Goal: Task Accomplishment & Management: Manage account settings

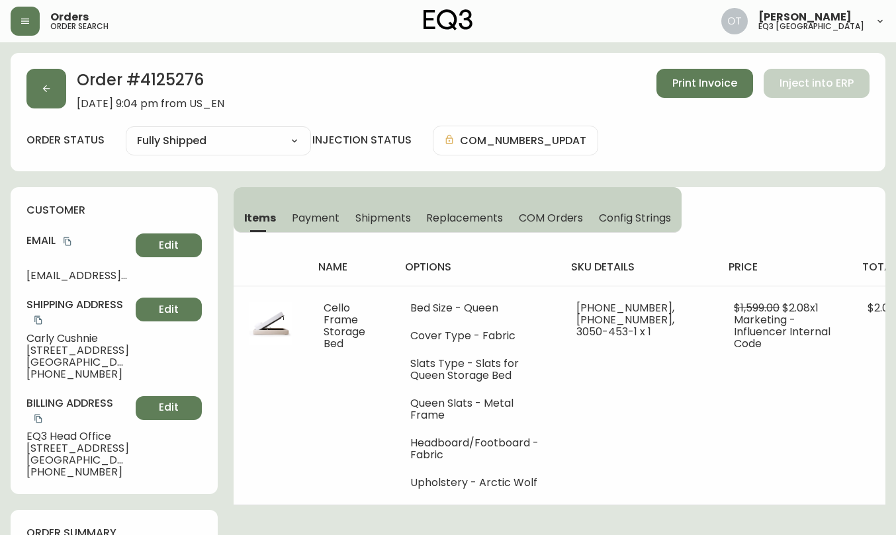
select select "FULLY_SHIPPED"
click at [56, 89] on button "button" at bounding box center [46, 89] width 40 height 40
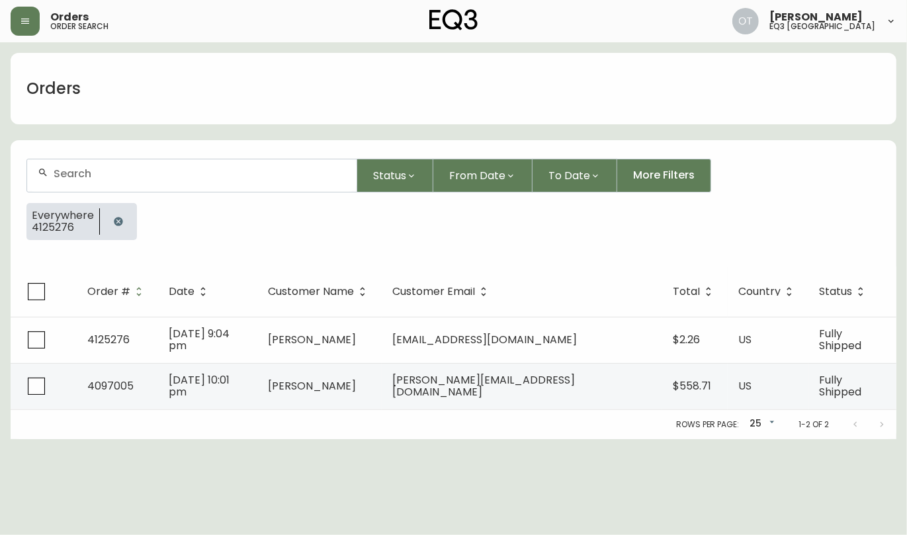
click at [89, 181] on div at bounding box center [192, 175] width 330 height 32
paste input "4132323"
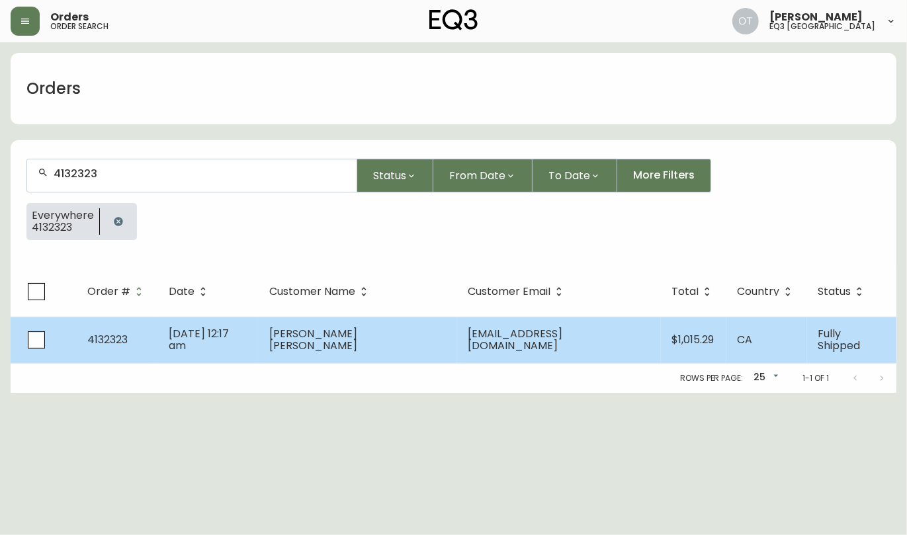
type input "4132323"
click at [126, 338] on span "4132323" at bounding box center [107, 339] width 40 height 15
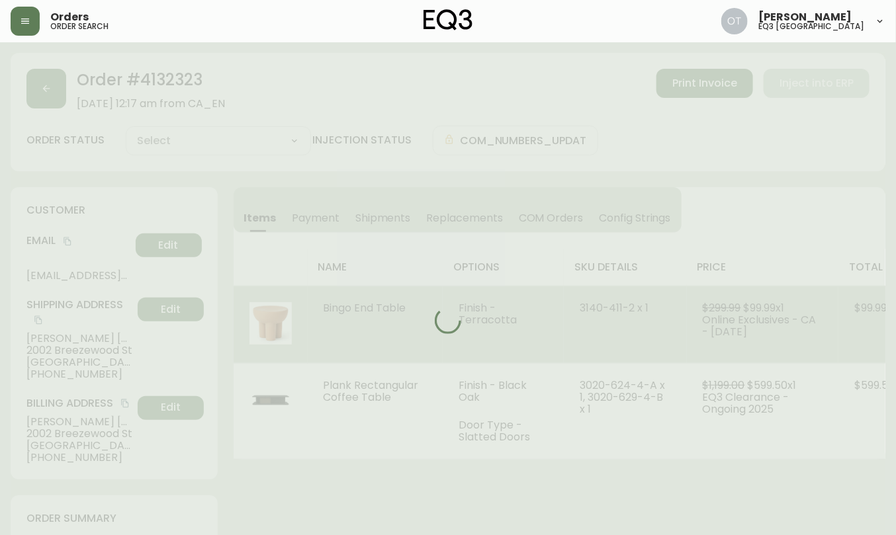
type input "Fully Shipped"
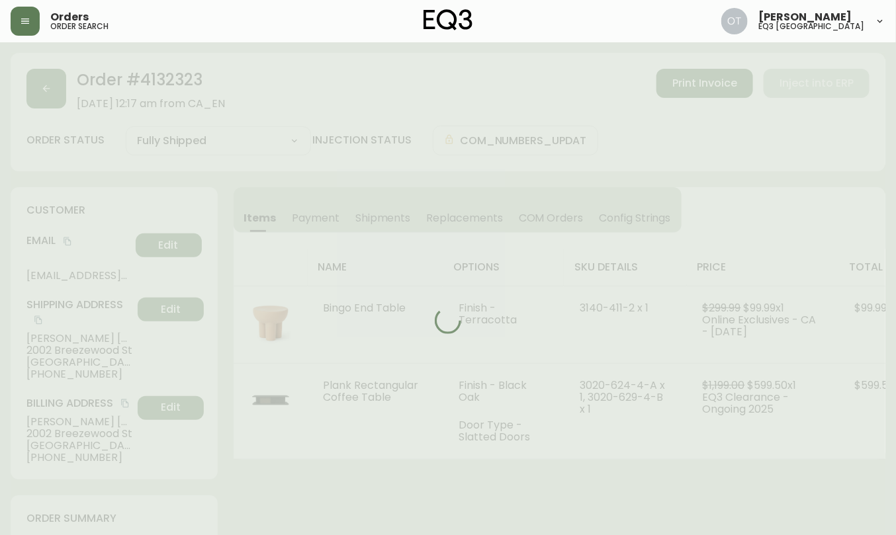
select select "FULLY_SHIPPED"
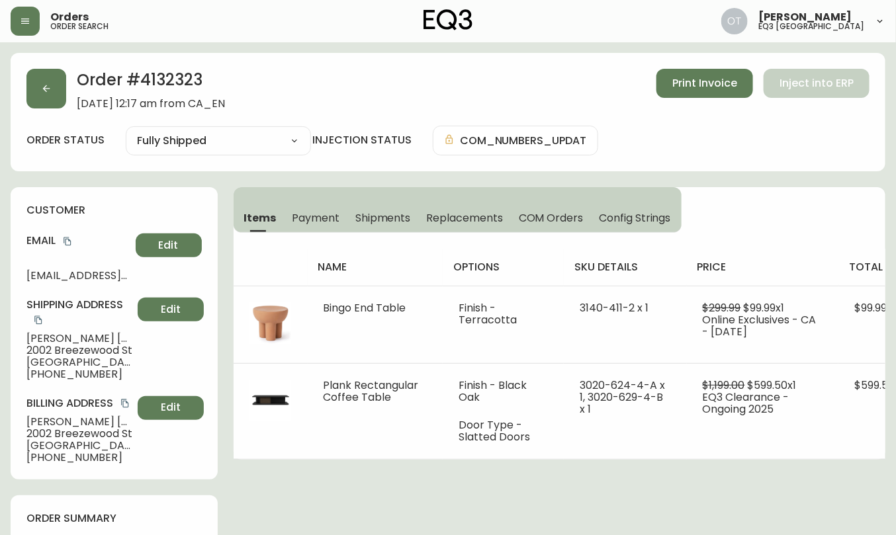
drag, startPoint x: 97, startPoint y: 197, endPoint x: 175, endPoint y: 191, distance: 78.9
click at [97, 197] on div "customer Email [PERSON_NAME][EMAIL_ADDRESS][DOMAIN_NAME] Edit Shipping Address …" at bounding box center [114, 333] width 207 height 292
click at [121, 200] on div "customer Email [PERSON_NAME][EMAIL_ADDRESS][DOMAIN_NAME] Edit Shipping Address …" at bounding box center [114, 333] width 207 height 292
click at [464, 208] on button "Replacements" at bounding box center [464, 217] width 92 height 29
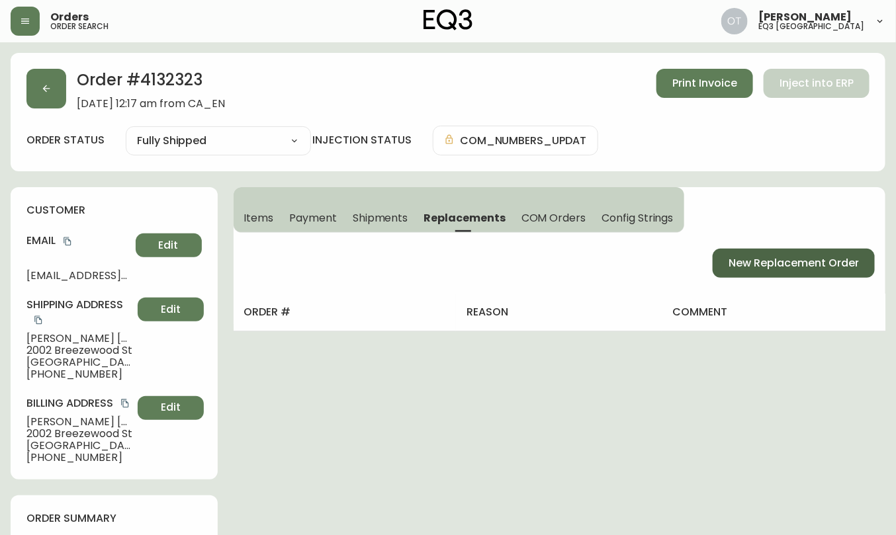
click at [742, 262] on span "New Replacement Order" at bounding box center [794, 263] width 130 height 15
select select "FREIGHT"
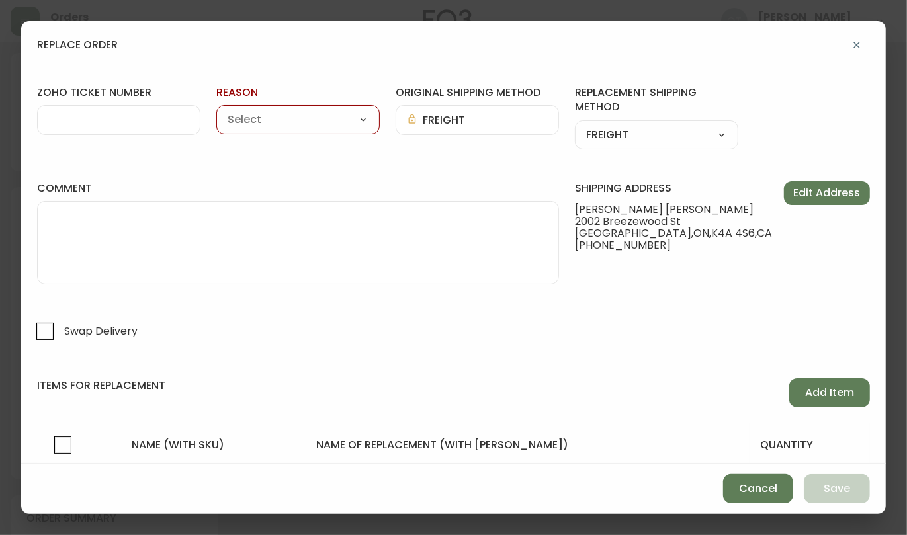
click at [79, 122] on input "zoho ticket number" at bounding box center [118, 120] width 141 height 13
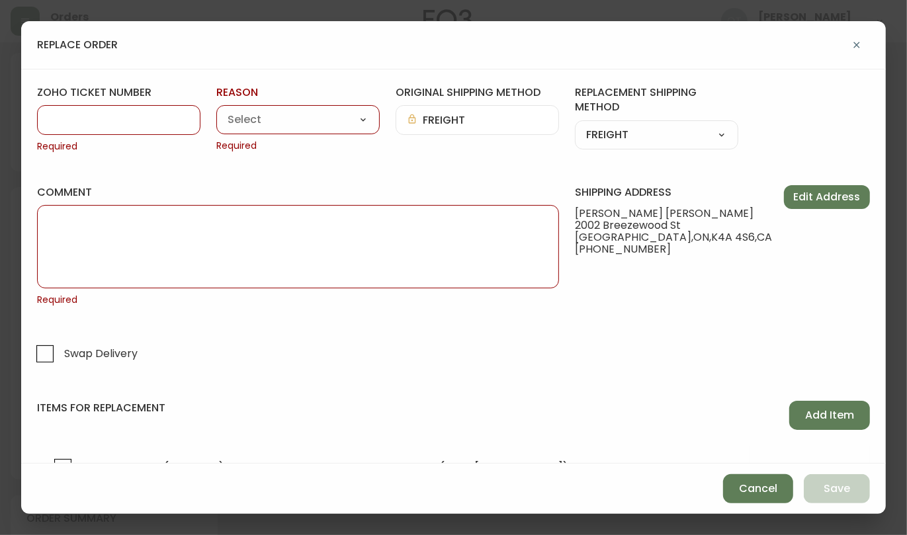
paste input "#840447"
click at [59, 115] on input "#840447" at bounding box center [118, 120] width 141 height 13
type input "840447"
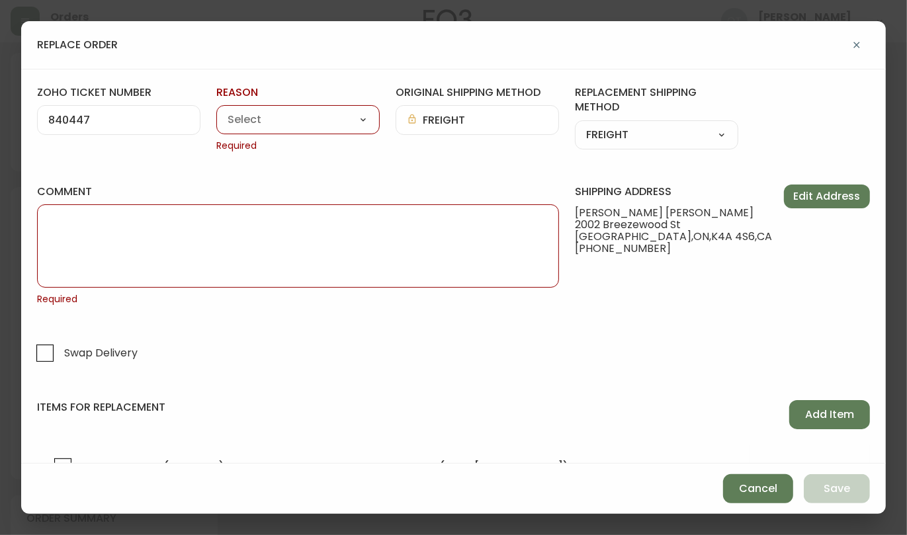
click at [261, 123] on select "Customer Related Damaged in Shipping Lost in Transit or Missing Order Manufactu…" at bounding box center [297, 121] width 163 height 20
select select "Damaged in Shipping"
click at [216, 111] on select "Customer Related Damaged in Shipping Lost in Transit or Missing Order Manufactu…" at bounding box center [297, 121] width 163 height 20
type input "Damaged in Shipping"
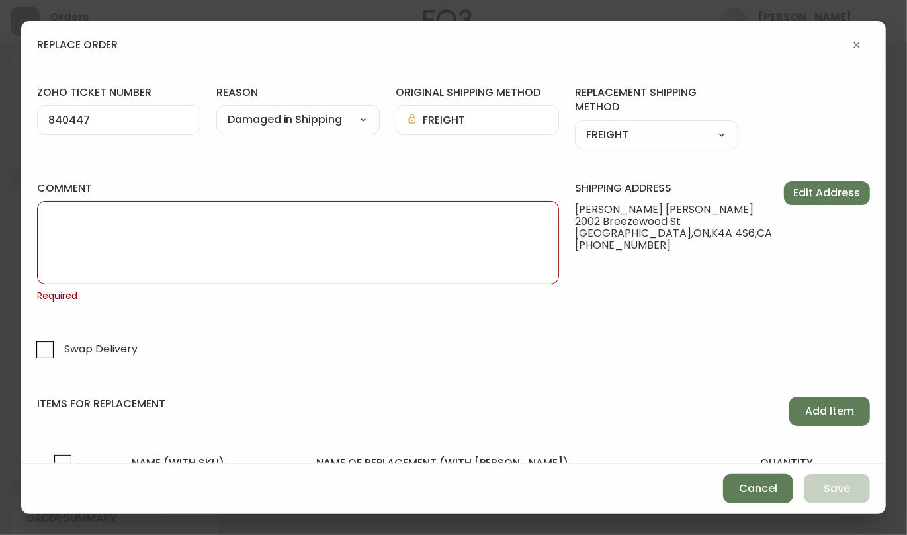
click at [358, 127] on select "Customer Related Damaged in Shipping Lost in Transit or Missing Order Manufactu…" at bounding box center [297, 121] width 163 height 20
select select "Manufacturing Defect"
click at [216, 111] on select "Customer Related Damaged in Shipping Lost in Transit or Missing Order Manufactu…" at bounding box center [297, 121] width 163 height 20
type input "Manufacturing Defect"
click at [42, 351] on input "Swap Delivery" at bounding box center [45, 350] width 30 height 30
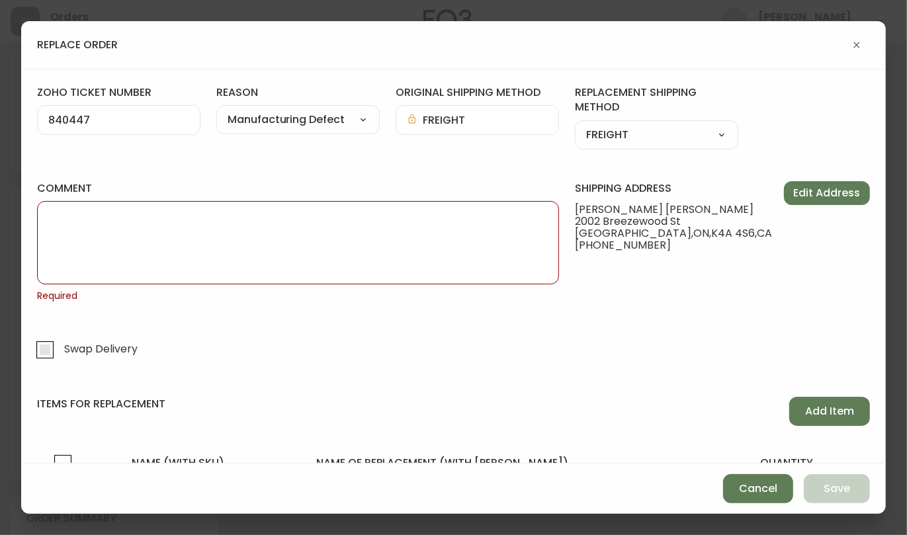
checkbox input "true"
click at [323, 244] on textarea "comment" at bounding box center [298, 243] width 500 height 66
paste textarea "ORIGINAL ORDER: 4132323 | REASON FOR REPLACEMENT: MFG DEFECT | NOTES: ROC - SWA…"
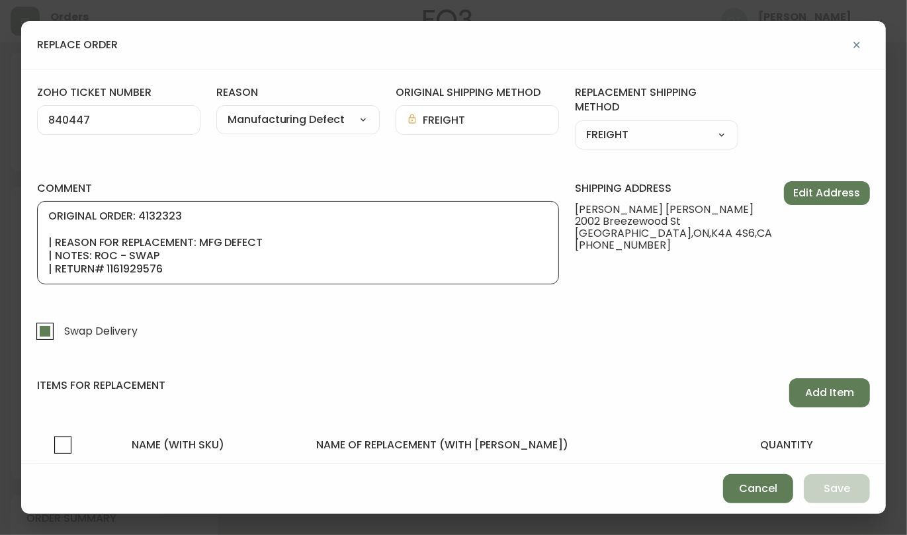
scroll to position [79, 0]
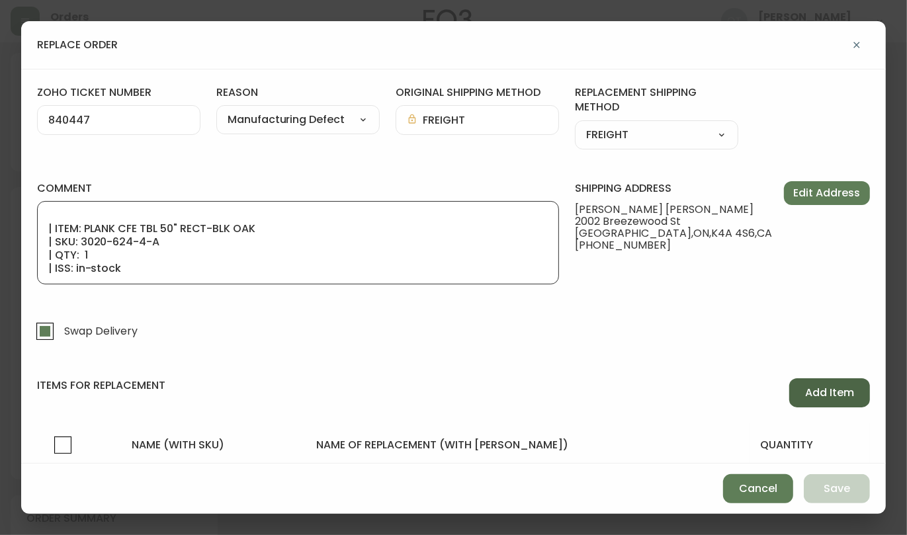
type textarea "ORIGINAL ORDER: 4132323 | REASON FOR REPLACEMENT: MFG DEFECT | NOTES: ROC - SWA…"
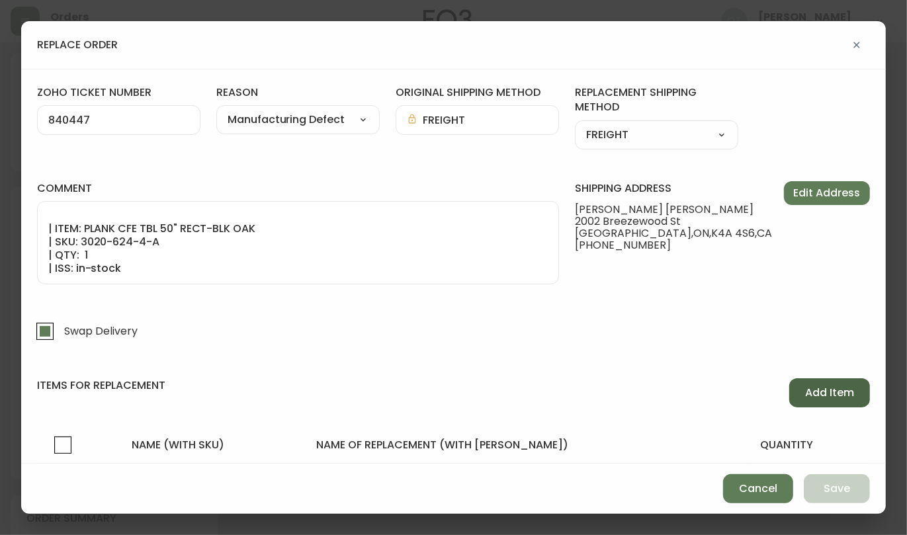
click at [830, 392] on span "Add Item" at bounding box center [829, 393] width 49 height 15
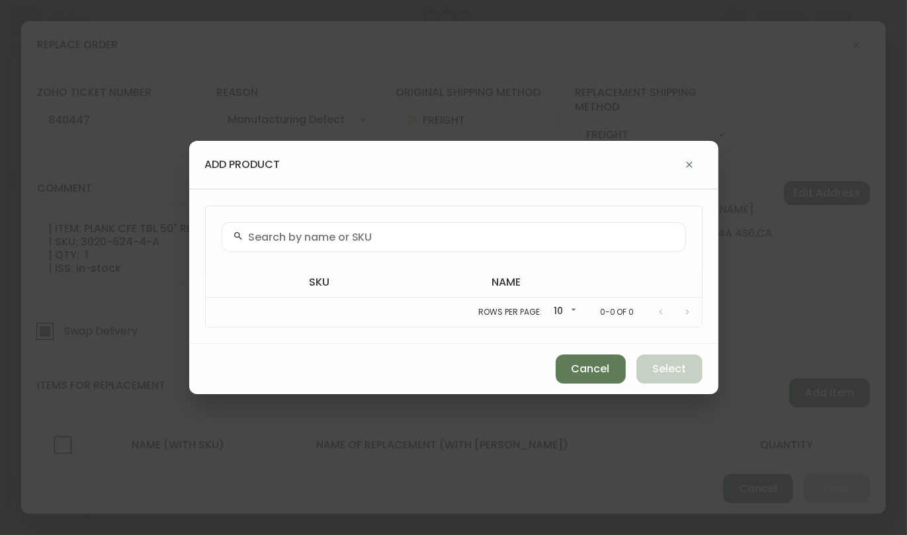
click at [365, 233] on input "text" at bounding box center [462, 237] width 426 height 13
paste input "3020-624-4-A"
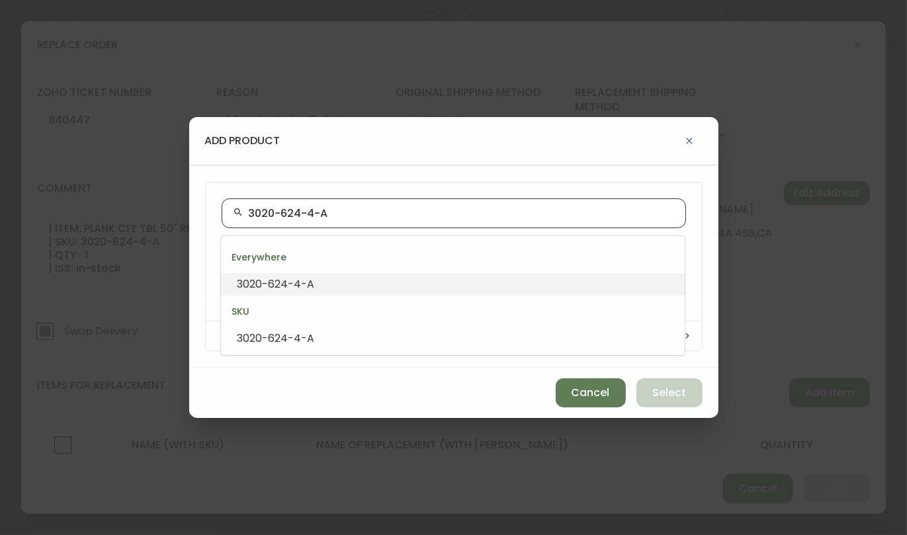
click at [249, 214] on input "3020-624-4-A" at bounding box center [462, 213] width 426 height 13
click at [296, 277] on span "3020-624-4-A" at bounding box center [275, 284] width 77 height 15
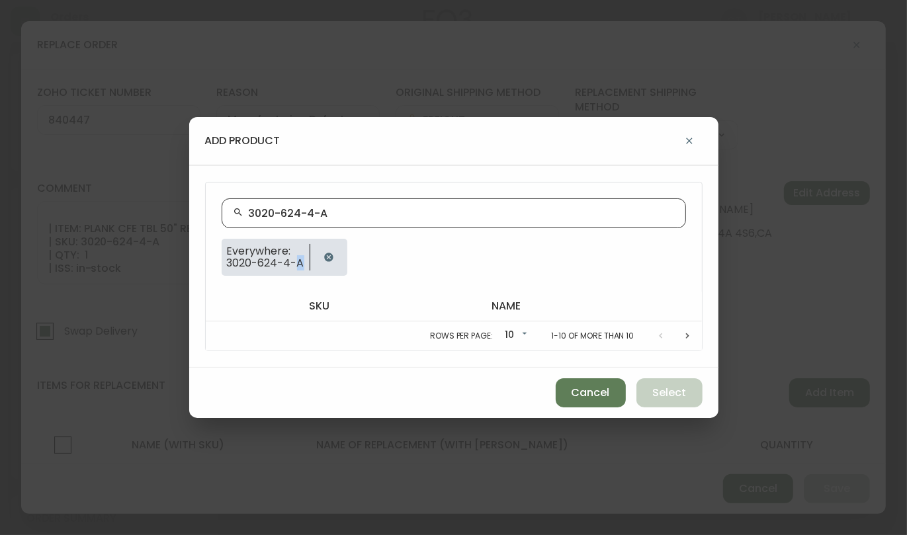
click at [296, 277] on div "Everywhere: 3020-624-4-A" at bounding box center [454, 263] width 465 height 48
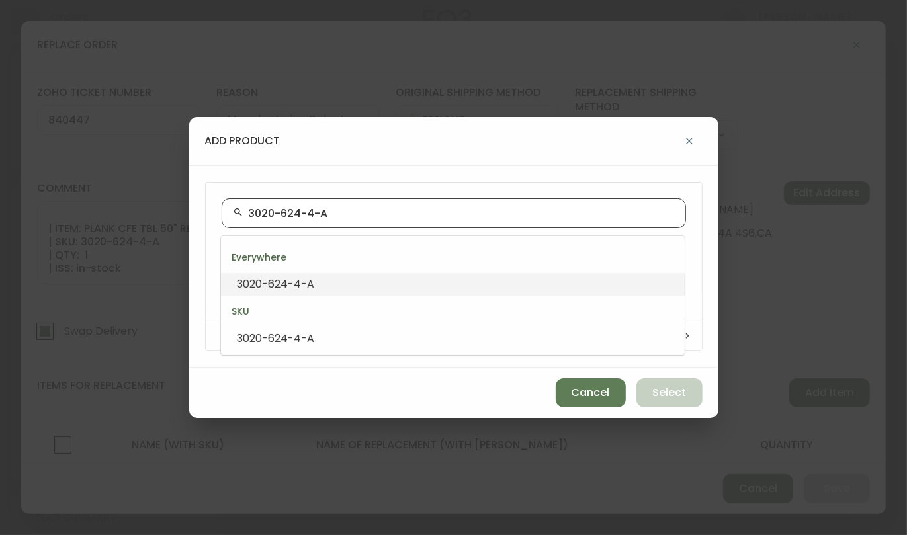
click at [345, 216] on input "3020-624-4-A" at bounding box center [462, 213] width 426 height 13
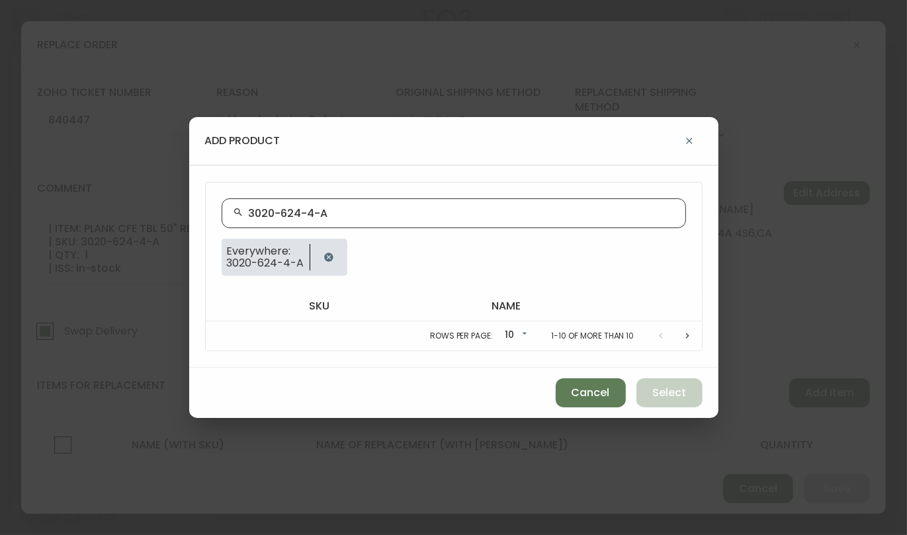
click at [249, 213] on input "3020-624-4-A" at bounding box center [462, 213] width 426 height 13
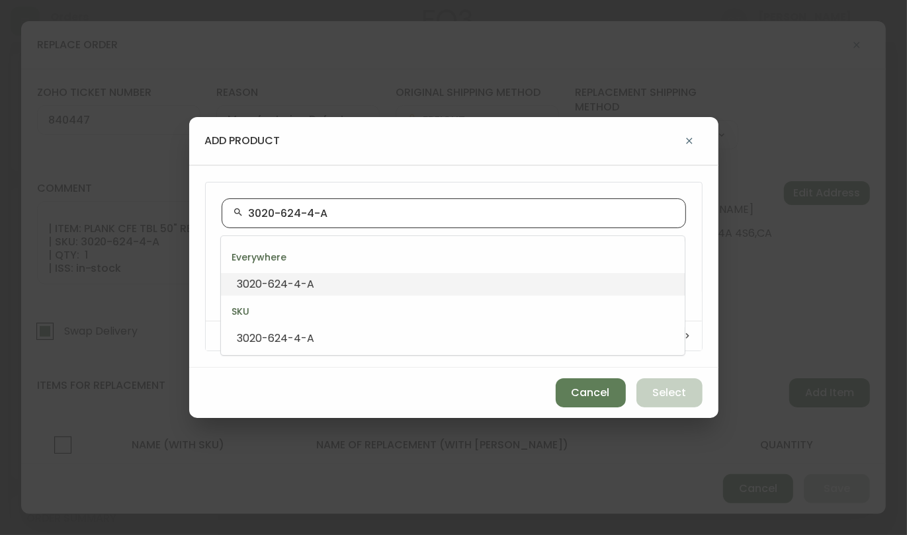
click at [336, 214] on input "3020-624-4-A" at bounding box center [462, 213] width 426 height 13
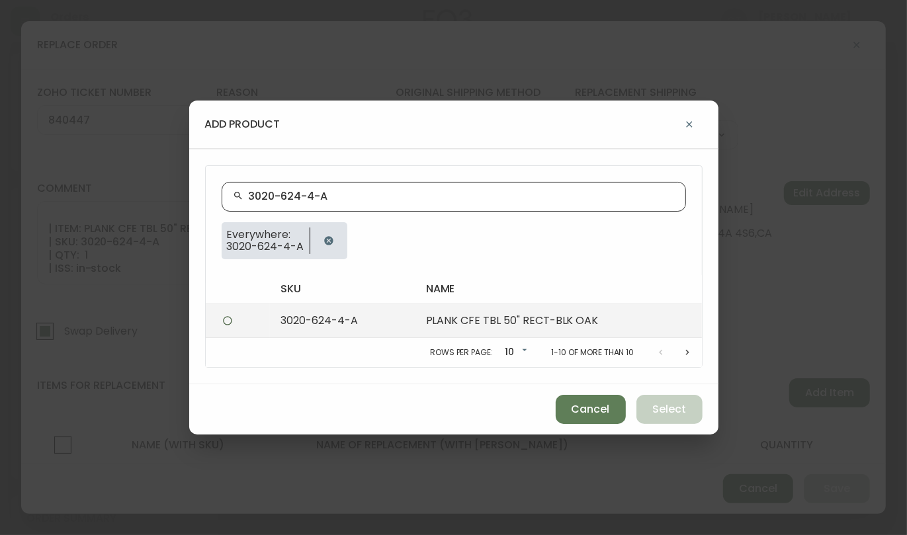
type input "3020-624-4-A"
click at [318, 326] on td "3020-624-4-A" at bounding box center [343, 321] width 146 height 34
radio input "true"
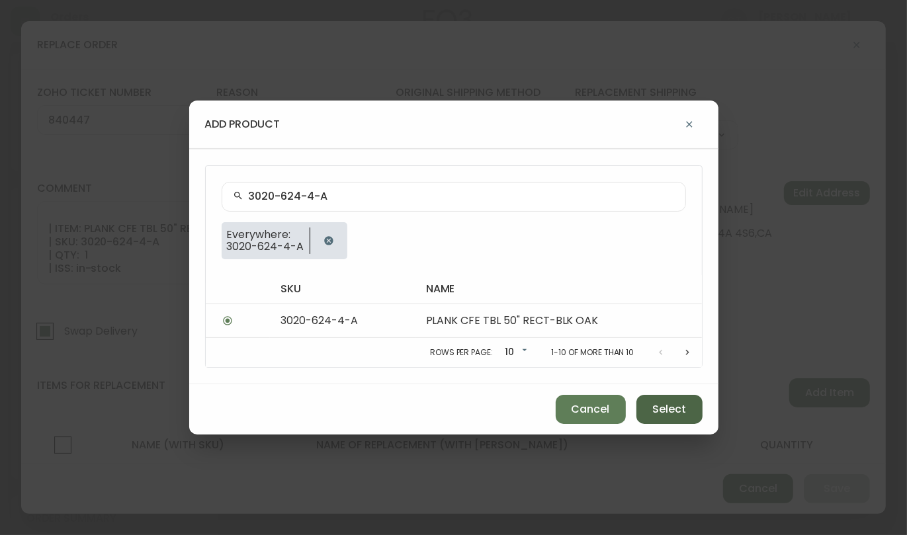
click at [678, 407] on span "Select" at bounding box center [669, 409] width 34 height 15
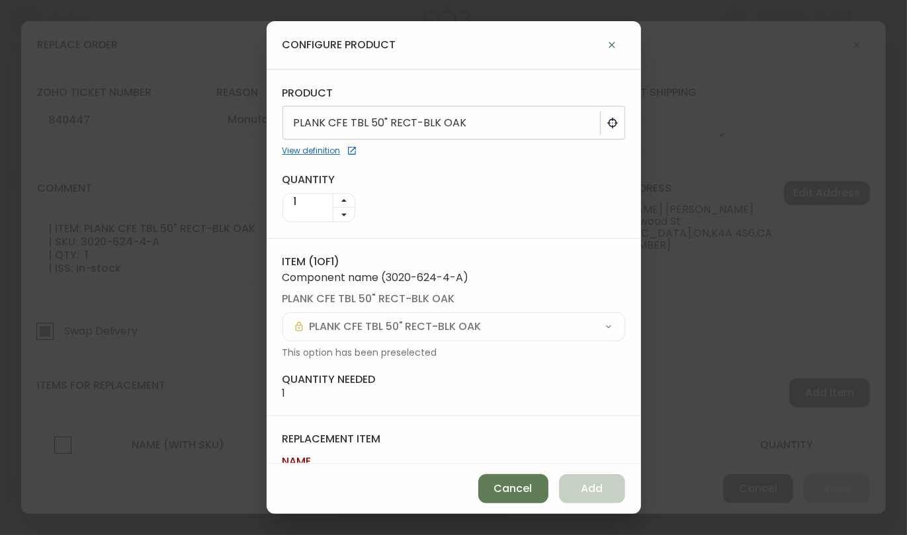
scroll to position [73, 0]
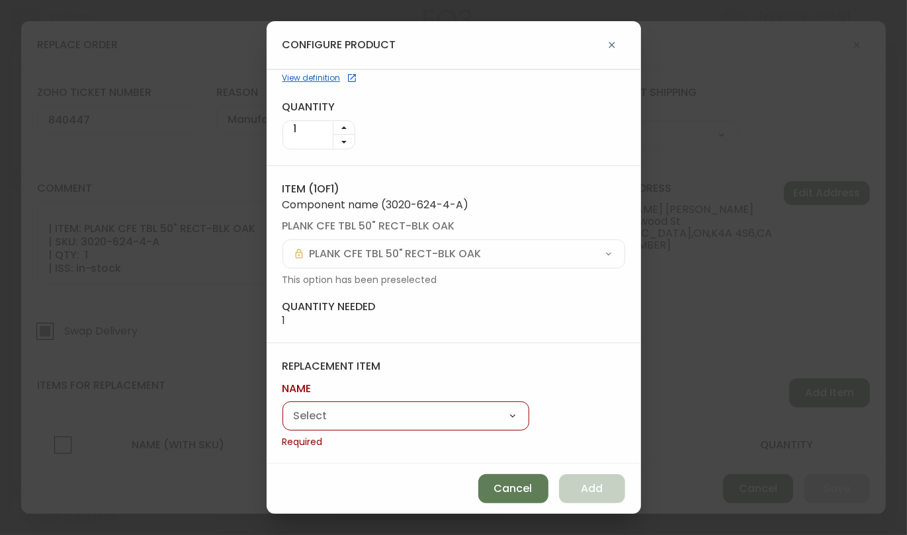
click at [409, 407] on select "Bingo End Table Plank Rectangular Coffee Table" at bounding box center [406, 417] width 247 height 20
select select "cm99h90o50iif0118x2hisb89"
click at [283, 423] on select "Bingo End Table Plank Rectangular Coffee Table" at bounding box center [406, 417] width 247 height 20
type input "Plank Rectangular Coffee Table"
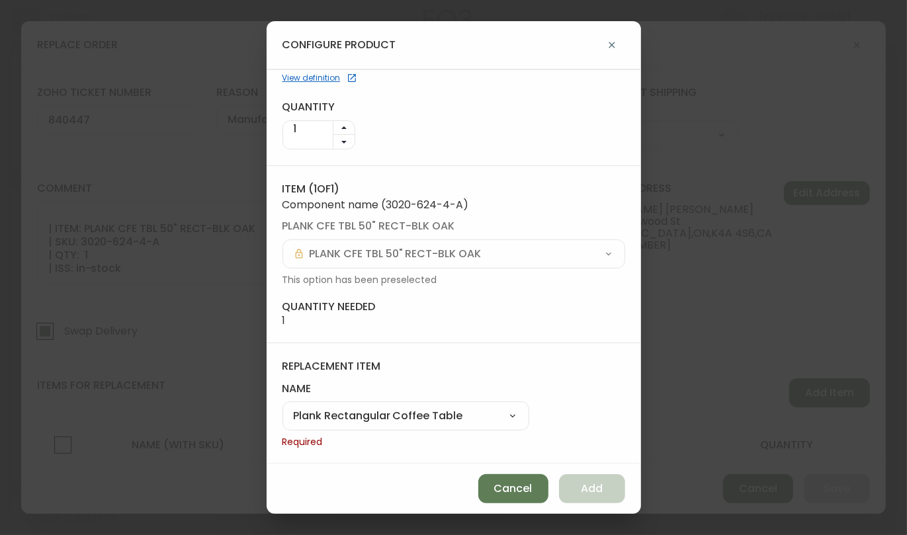
scroll to position [54, 0]
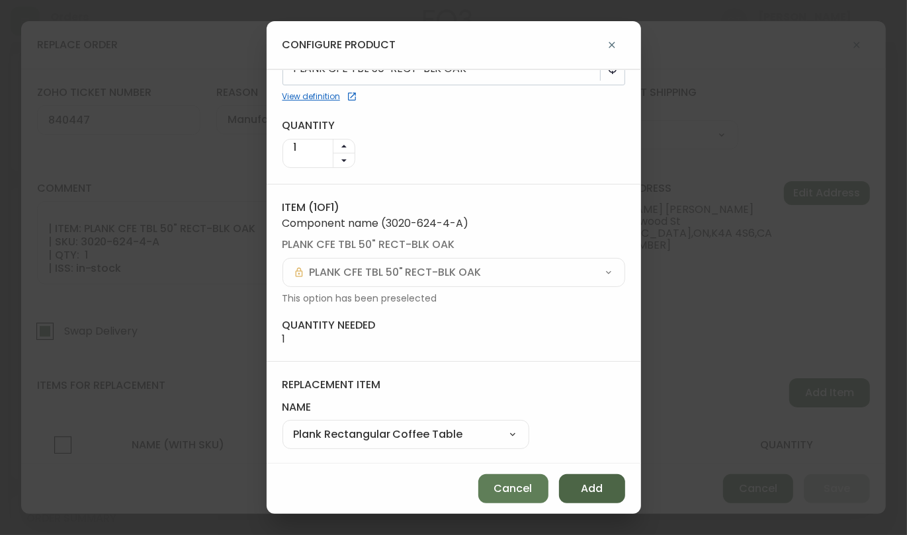
click at [594, 498] on button "Add" at bounding box center [592, 488] width 66 height 29
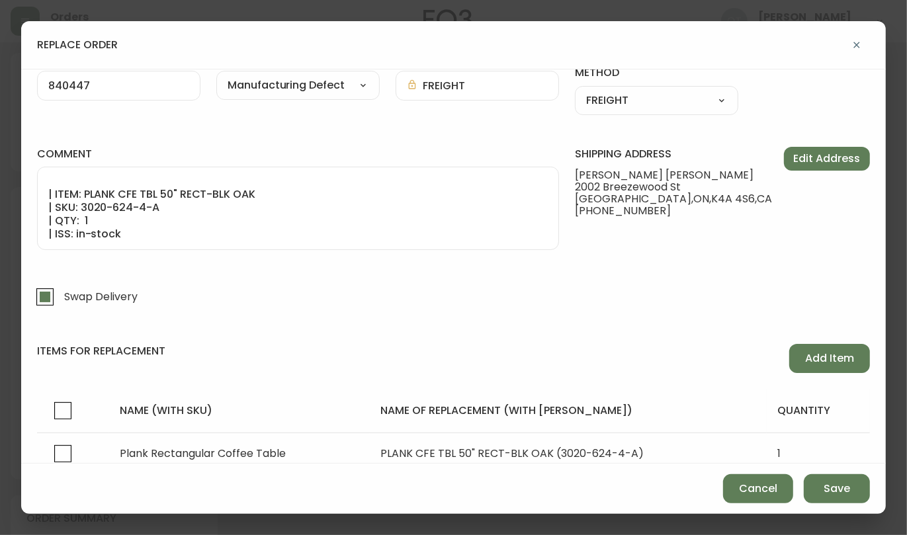
scroll to position [35, 0]
click at [169, 277] on form "zoho ticket number 840447 reason Manufacturing Defect Customer Related Damaged …" at bounding box center [453, 278] width 833 height 456
click at [844, 496] on button "Save" at bounding box center [837, 488] width 66 height 29
checkbox input "false"
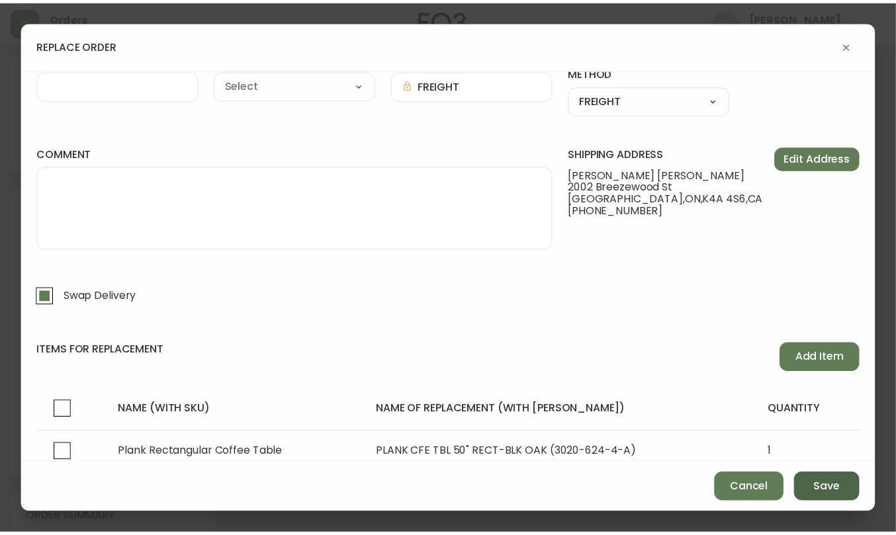
scroll to position [0, 0]
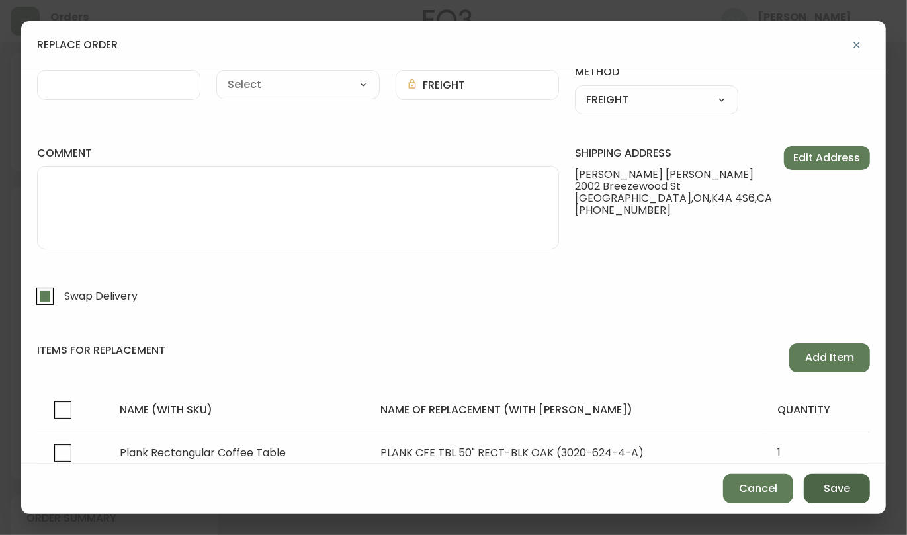
select select
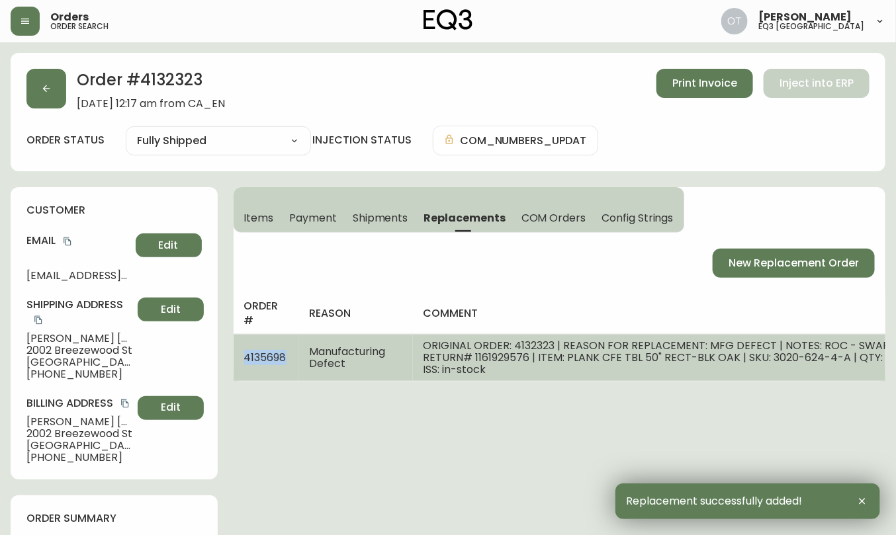
drag, startPoint x: 246, startPoint y: 355, endPoint x: 285, endPoint y: 363, distance: 39.1
click at [285, 363] on span "4135698" at bounding box center [265, 357] width 42 height 15
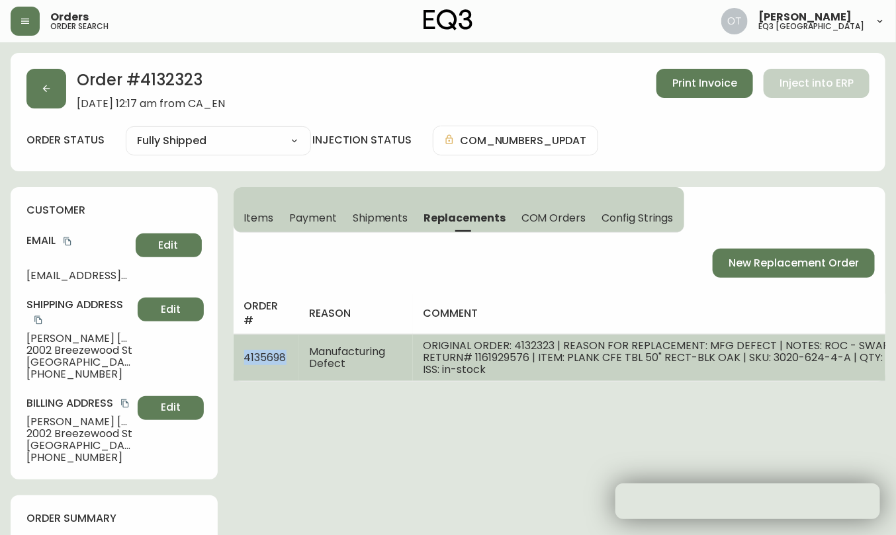
copy span "4135698"
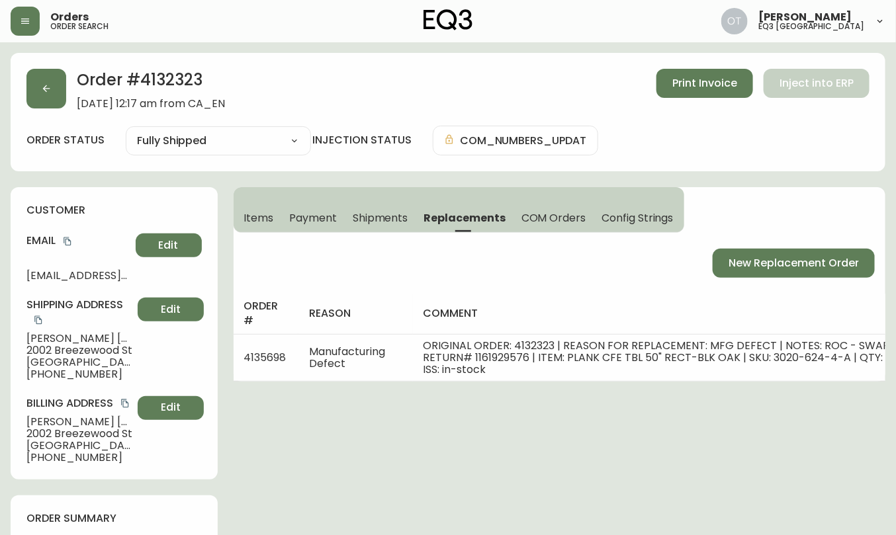
click at [167, 354] on div "Shipping Address [PERSON_NAME] [PERSON_NAME] [STREET_ADDRESS] [PHONE_NUMBER] Ed…" at bounding box center [113, 339] width 175 height 83
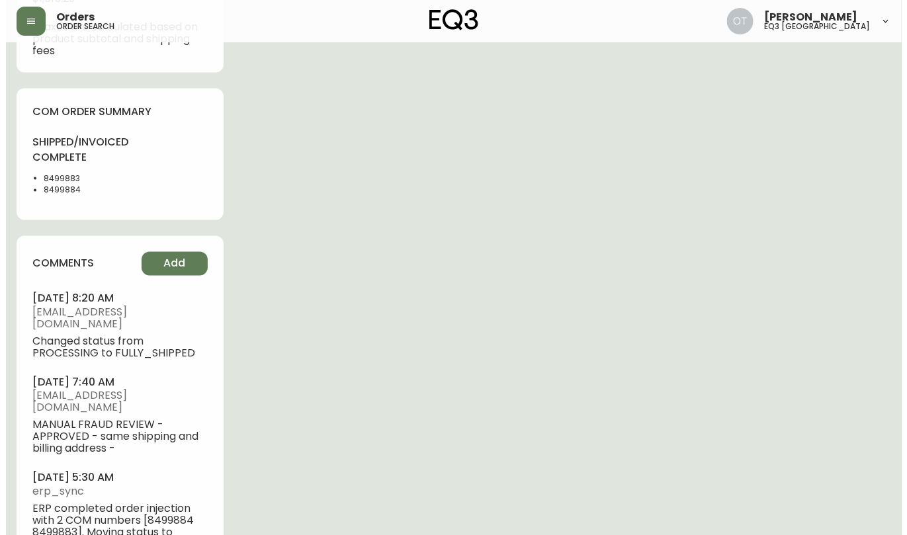
scroll to position [758, 0]
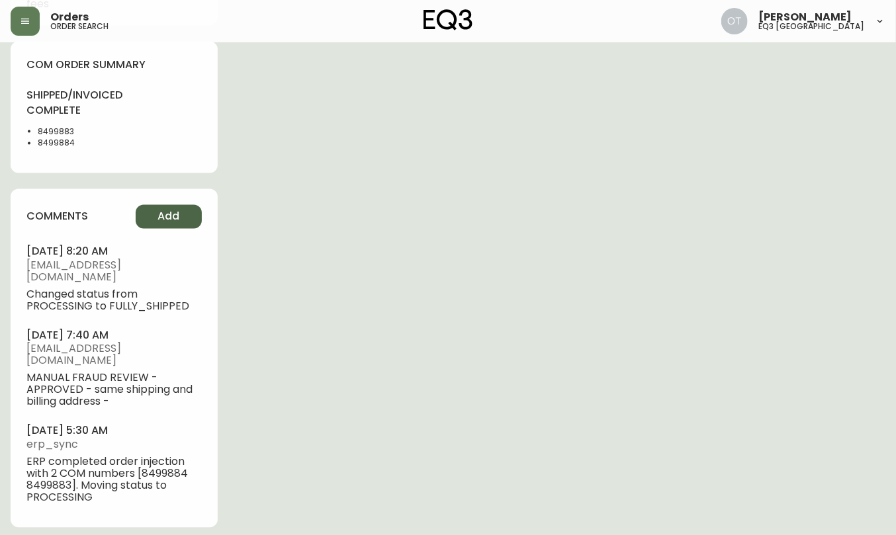
click at [163, 224] on span "Add" at bounding box center [168, 217] width 22 height 15
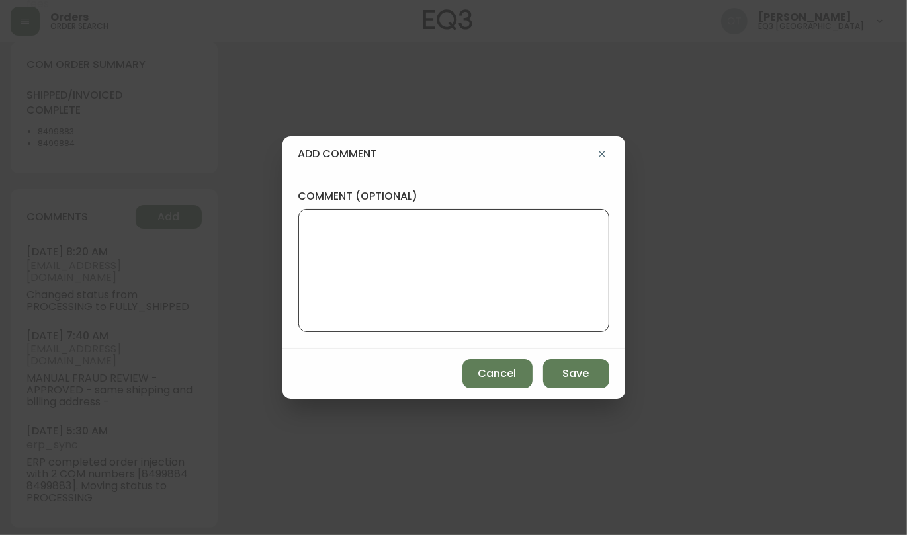
click at [386, 261] on textarea "comment (optional)" at bounding box center [454, 271] width 288 height 106
paste textarea "TICKET #840447 REPLACEMENT PO: 4135698 *COM will be available in AS400 and in t…"
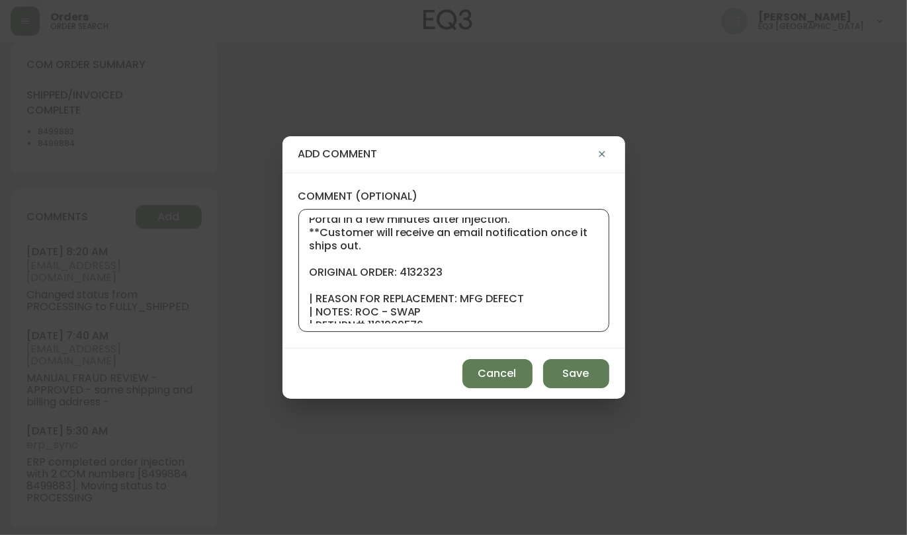
scroll to position [0, 0]
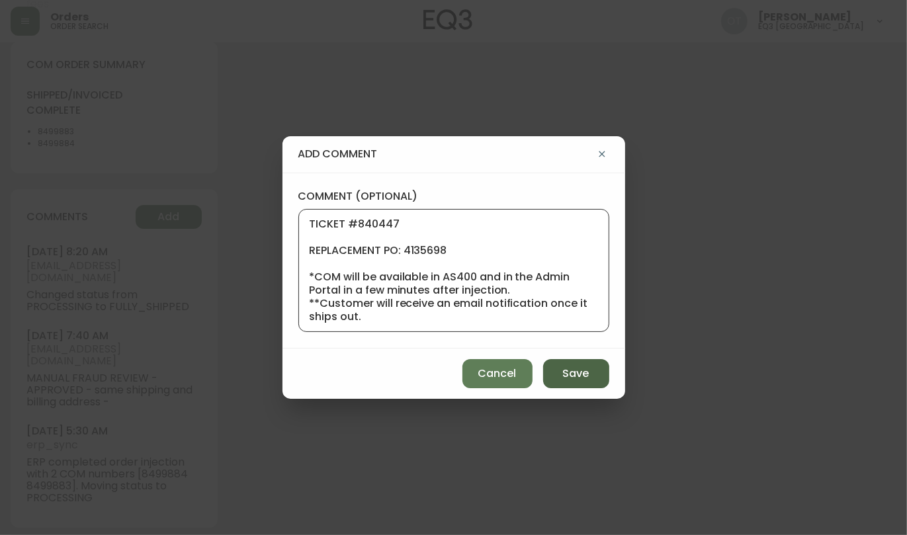
type textarea "TICKET #840447 REPLACEMENT PO: 4135698 *COM will be available in AS400 and in t…"
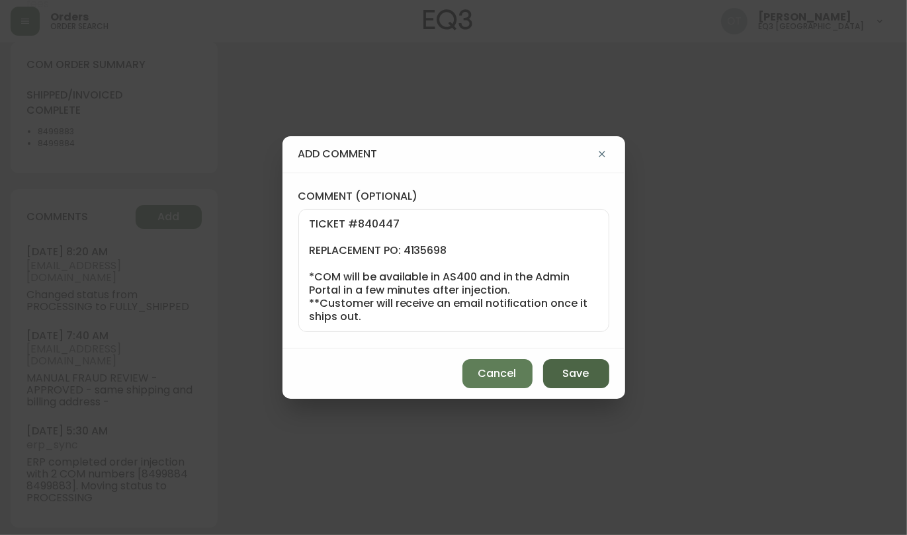
click at [578, 374] on span "Save" at bounding box center [576, 374] width 26 height 15
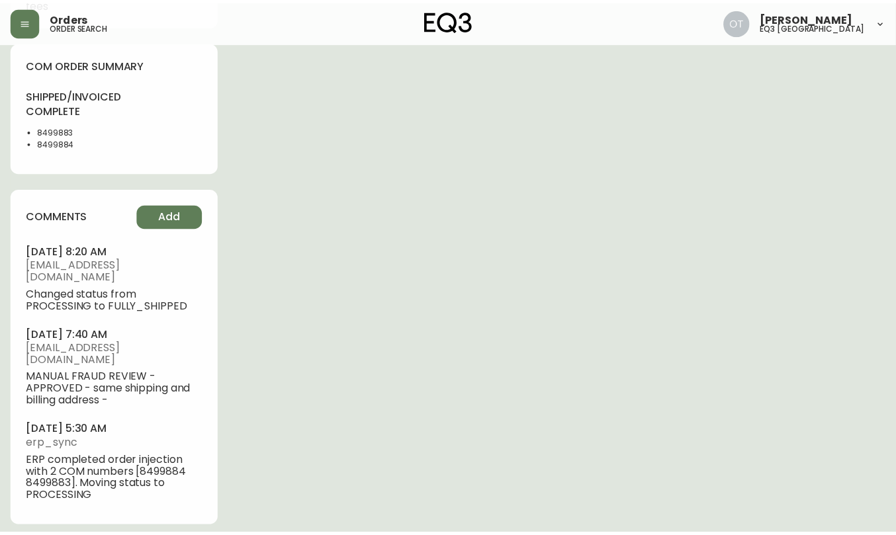
scroll to position [743, 0]
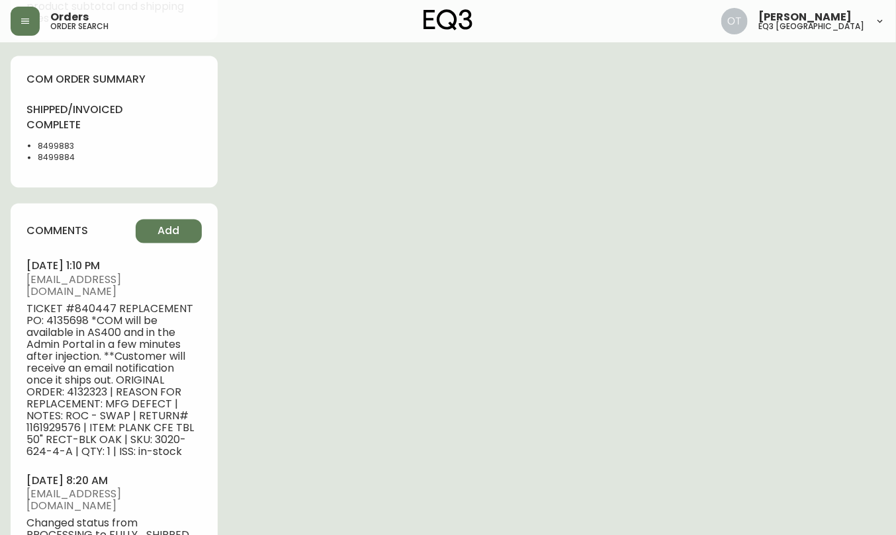
click at [162, 165] on div "shipped/invoiced complete 8499883 8499884" at bounding box center [113, 137] width 175 height 69
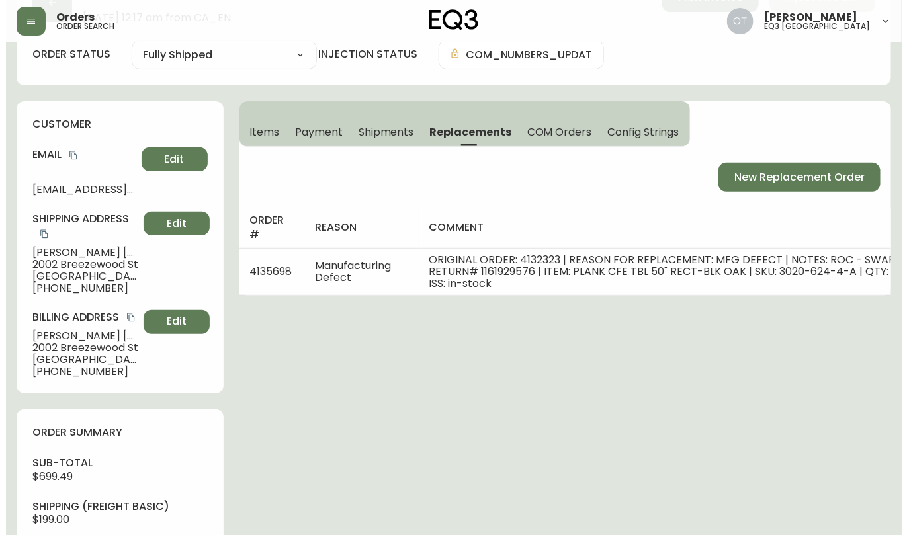
scroll to position [0, 0]
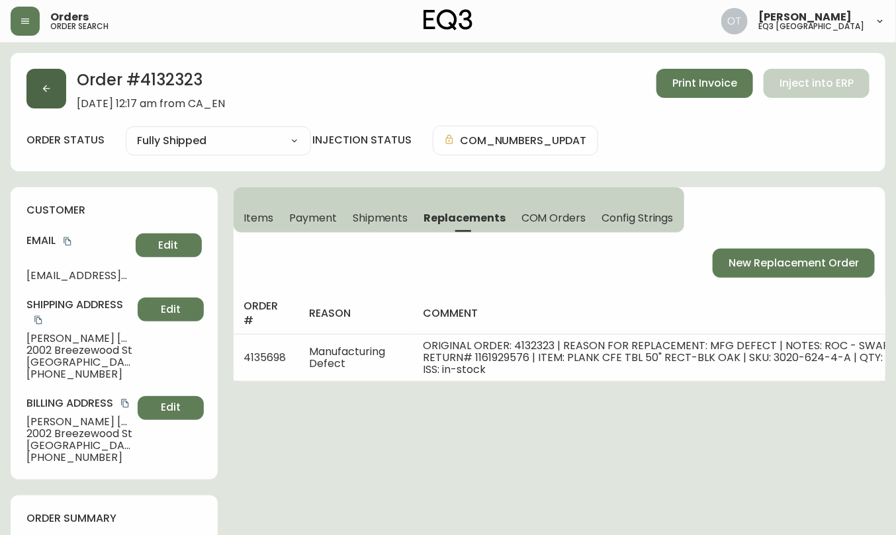
click at [55, 95] on button "button" at bounding box center [46, 89] width 40 height 40
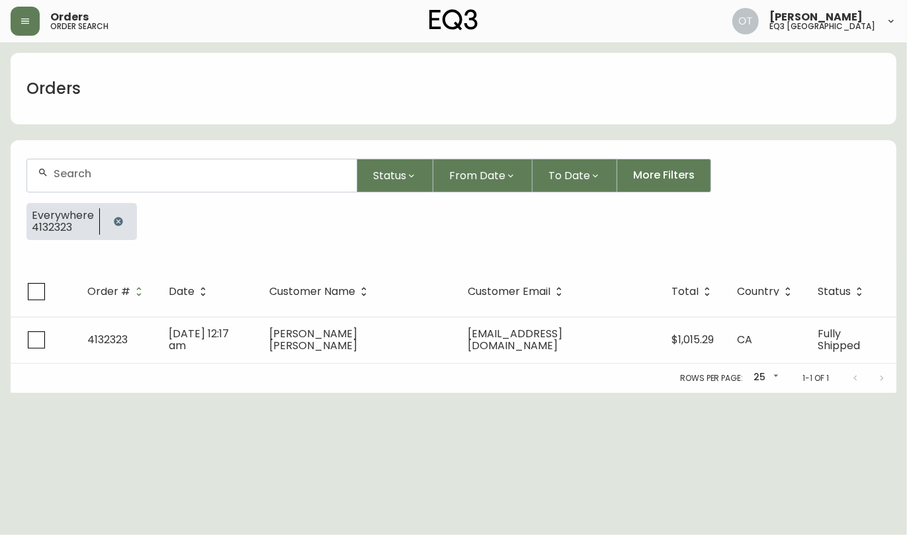
click at [73, 180] on div at bounding box center [192, 175] width 330 height 32
paste input "4135303"
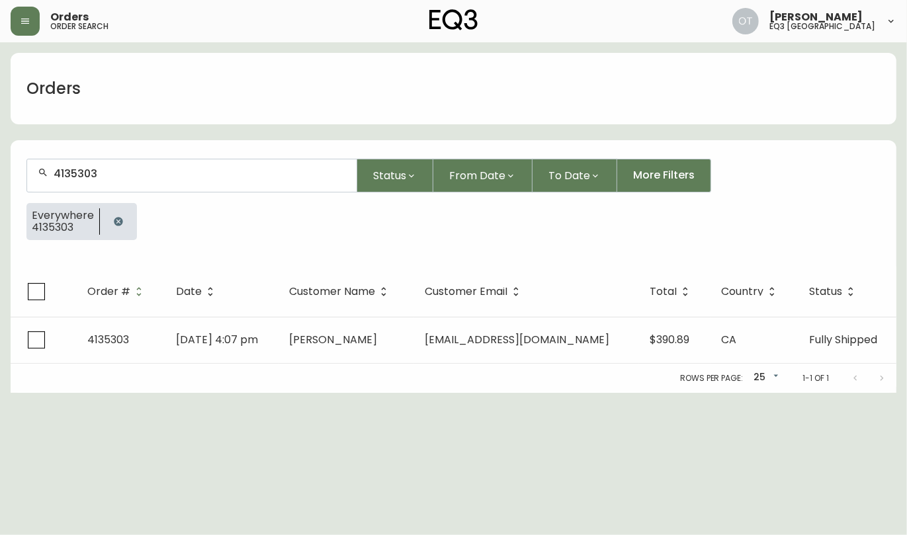
type input "4135303"
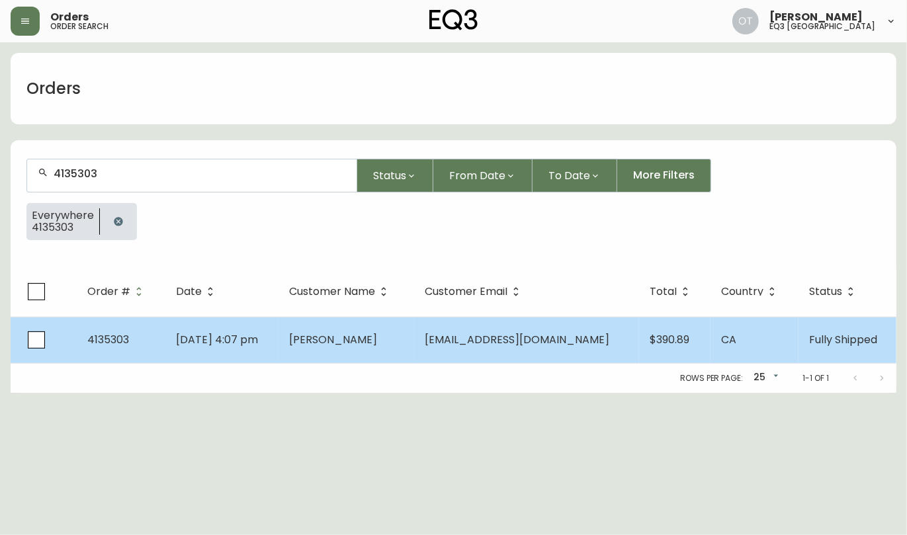
click at [134, 335] on td "4135303" at bounding box center [121, 340] width 89 height 46
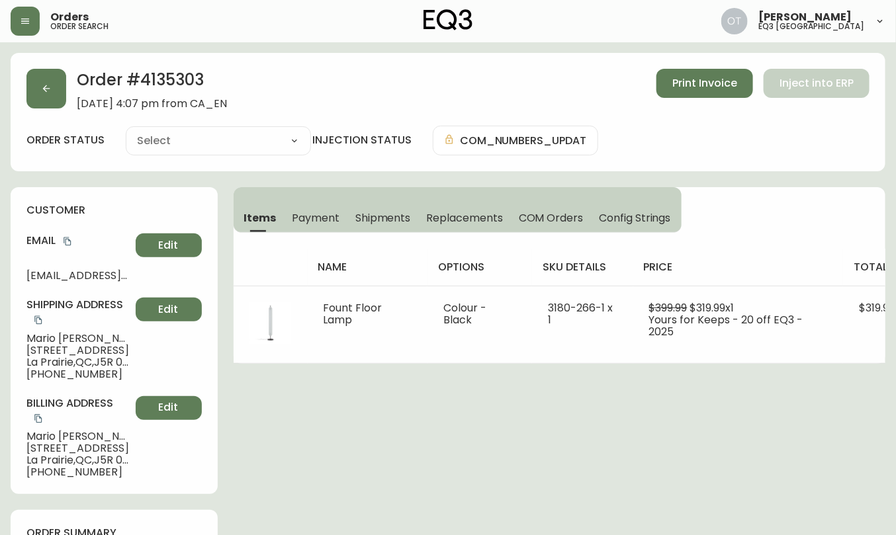
type input "Fully Shipped"
select select "FULLY_SHIPPED"
click at [445, 221] on span "Replacements" at bounding box center [464, 218] width 76 height 14
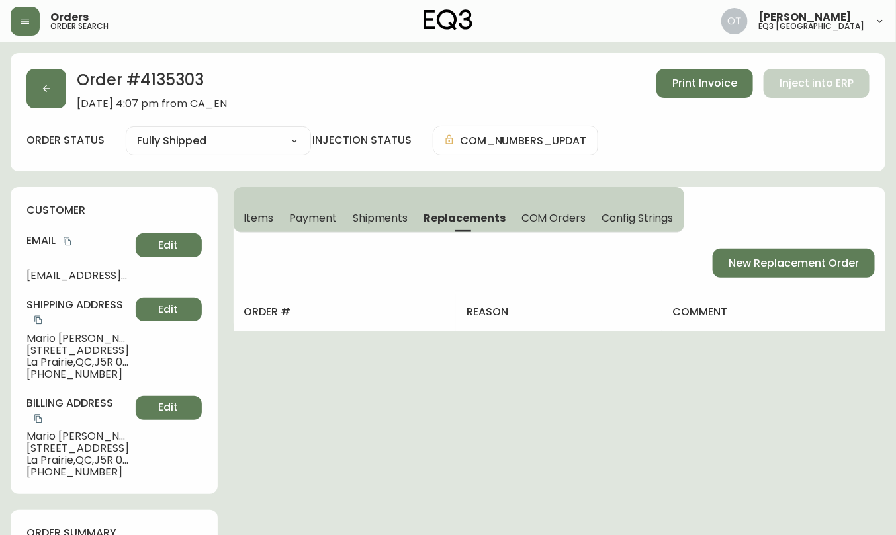
click at [192, 212] on h4 "customer" at bounding box center [113, 210] width 175 height 15
click at [799, 267] on span "New Replacement Order" at bounding box center [794, 263] width 130 height 15
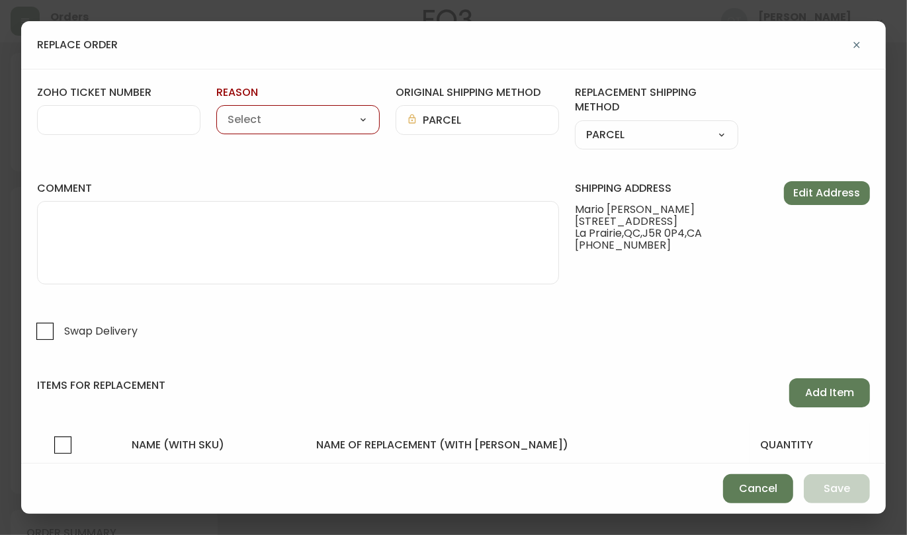
click at [145, 124] on input "zoho ticket number" at bounding box center [118, 120] width 141 height 13
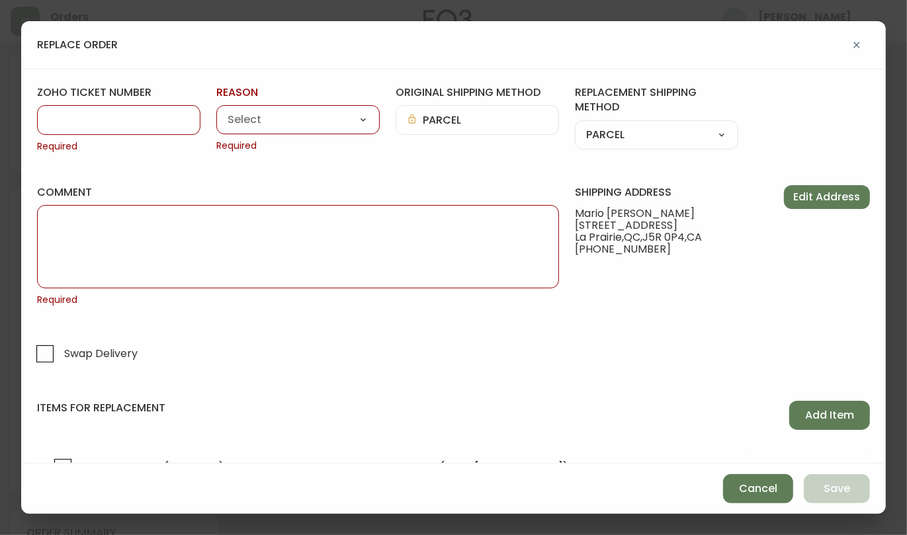
paste input "#841321"
click at [59, 117] on input "#841321" at bounding box center [118, 120] width 141 height 13
type input "841321"
click at [241, 124] on select "Customer Related Damaged in Shipping Lost in Transit or Missing Order Manufactu…" at bounding box center [297, 121] width 163 height 20
select select "Manufacturing Defect"
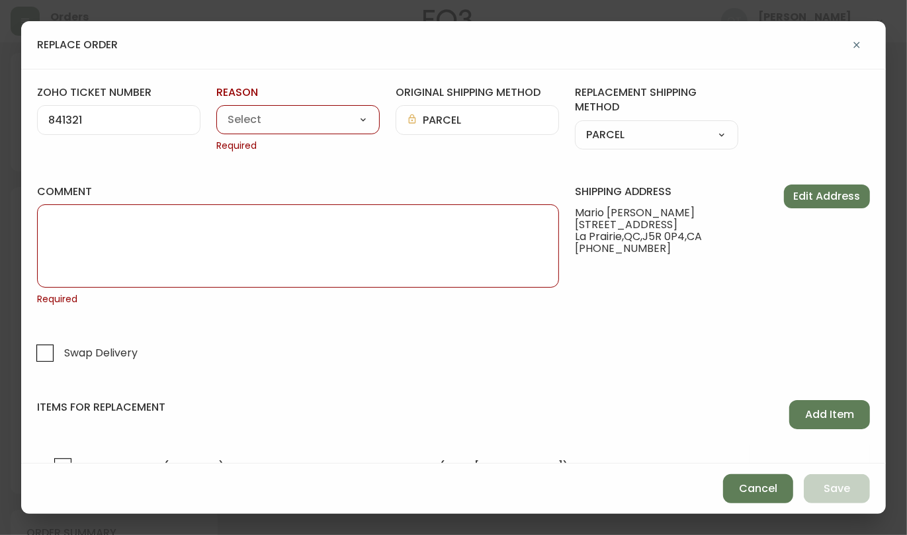
click at [216, 111] on select "Customer Related Damaged in Shipping Lost in Transit or Missing Order Manufactu…" at bounding box center [297, 121] width 163 height 20
type input "Manufacturing Defect"
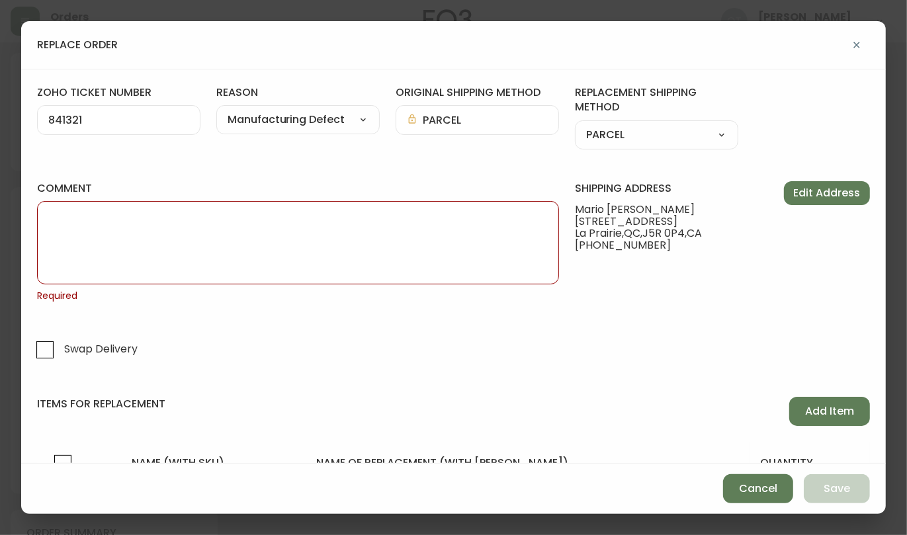
click at [138, 234] on textarea "comment" at bounding box center [298, 243] width 500 height 66
click at [371, 242] on textarea "comment" at bounding box center [298, 243] width 500 height 66
paste textarea "ORIGINAL ORDER: 4135303 | REASON FOR REPLACEMENT: MFG DEFECT | NOTES: NIR | RET…"
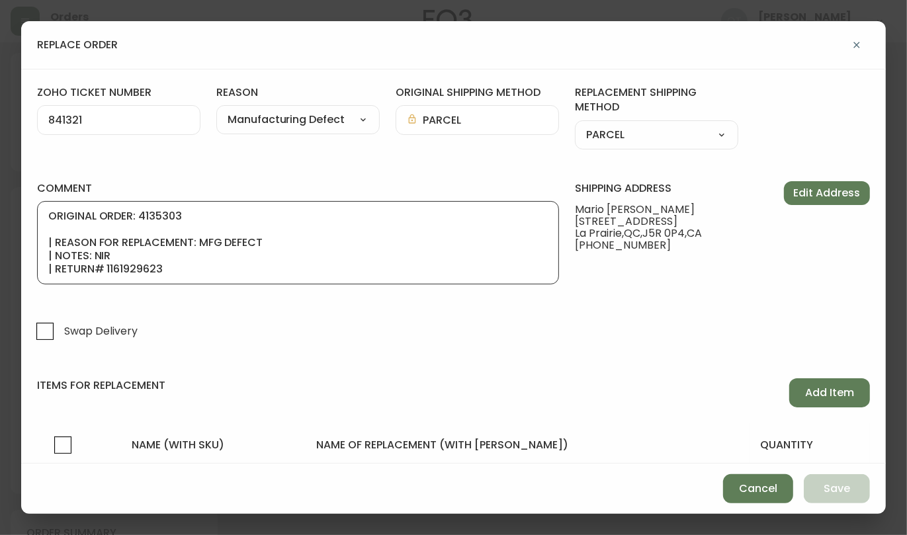
scroll to position [93, 0]
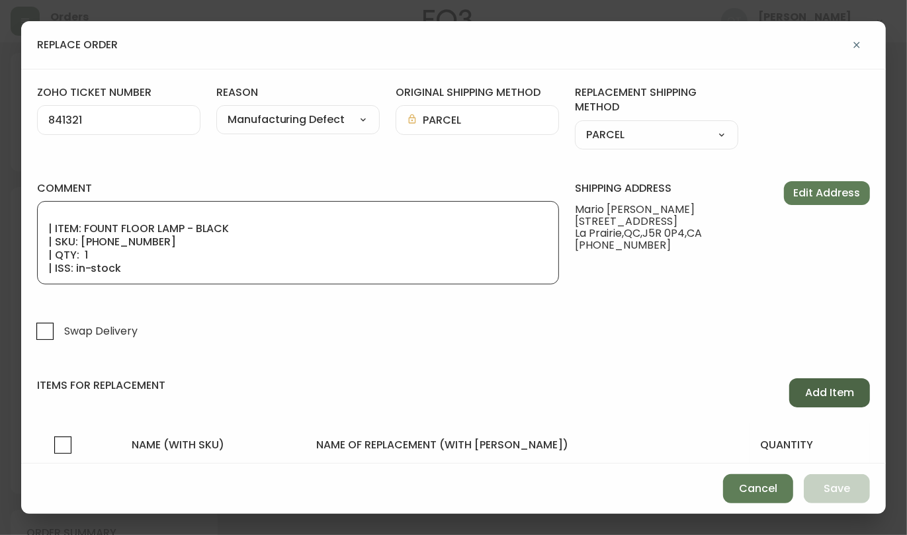
type textarea "ORIGINAL ORDER: 4135303 | REASON FOR REPLACEMENT: MFG DEFECT | NOTES: NIR | RET…"
click at [826, 392] on span "Add Item" at bounding box center [829, 393] width 49 height 15
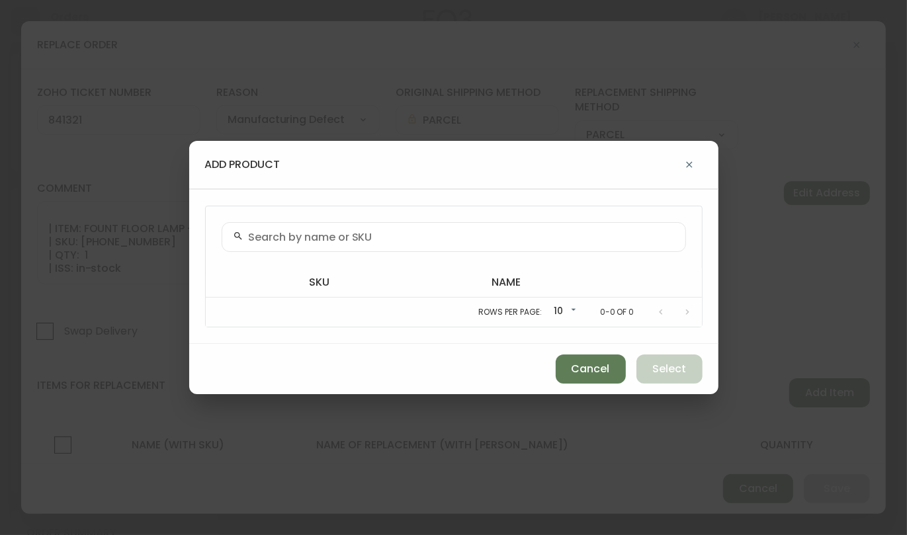
click at [239, 234] on icon at bounding box center [238, 236] width 11 height 11
paste input "[PHONE_NUMBER]"
type input "[PHONE_NUMBER]"
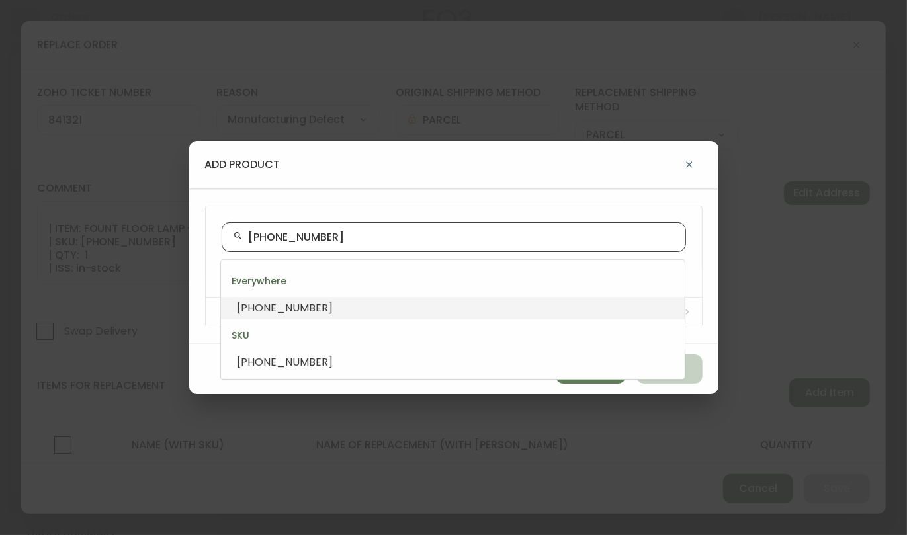
click at [296, 300] on li "[PHONE_NUMBER]" at bounding box center [453, 308] width 464 height 22
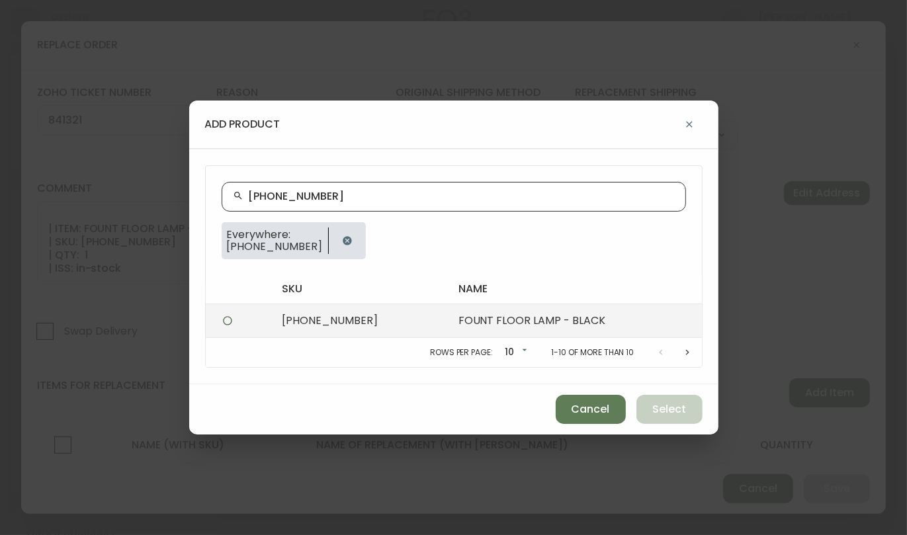
click at [412, 320] on td "[PHONE_NUMBER]" at bounding box center [359, 321] width 177 height 34
radio input "true"
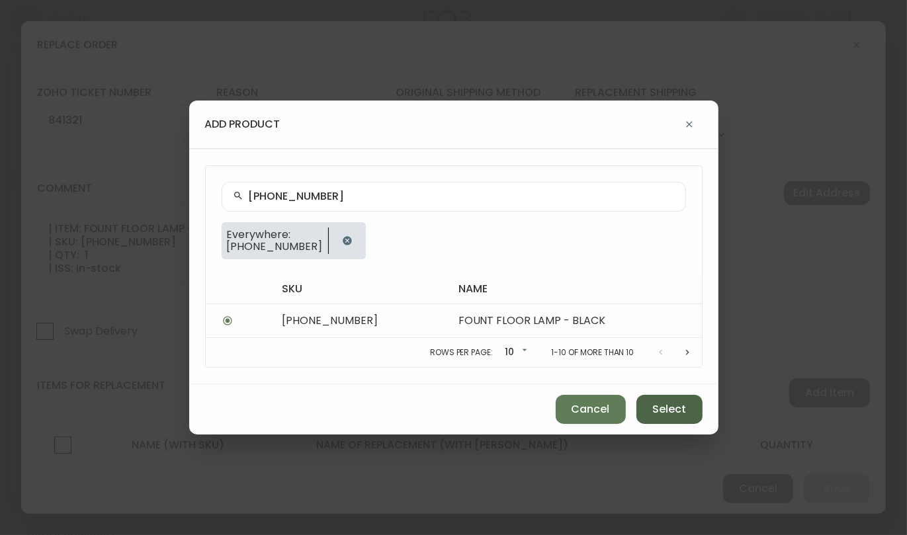
click at [660, 409] on span "Select" at bounding box center [669, 409] width 34 height 15
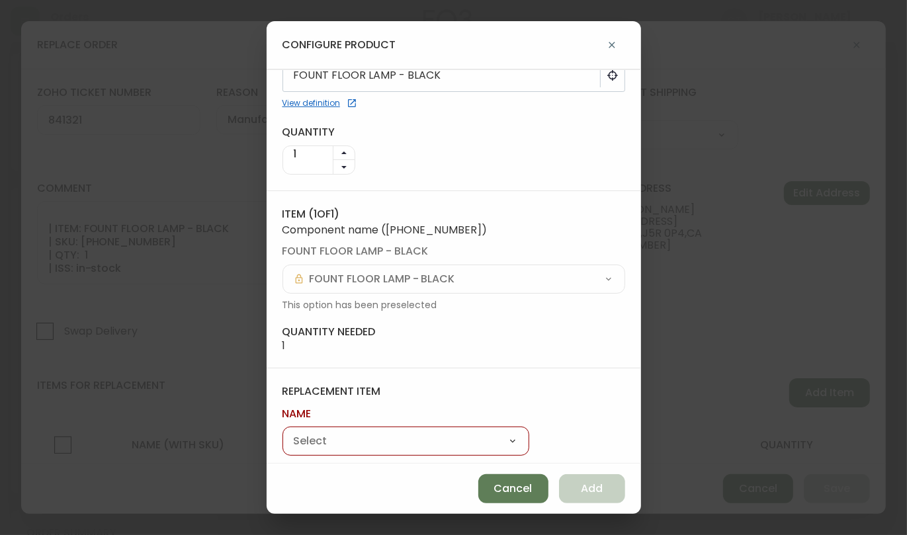
scroll to position [73, 0]
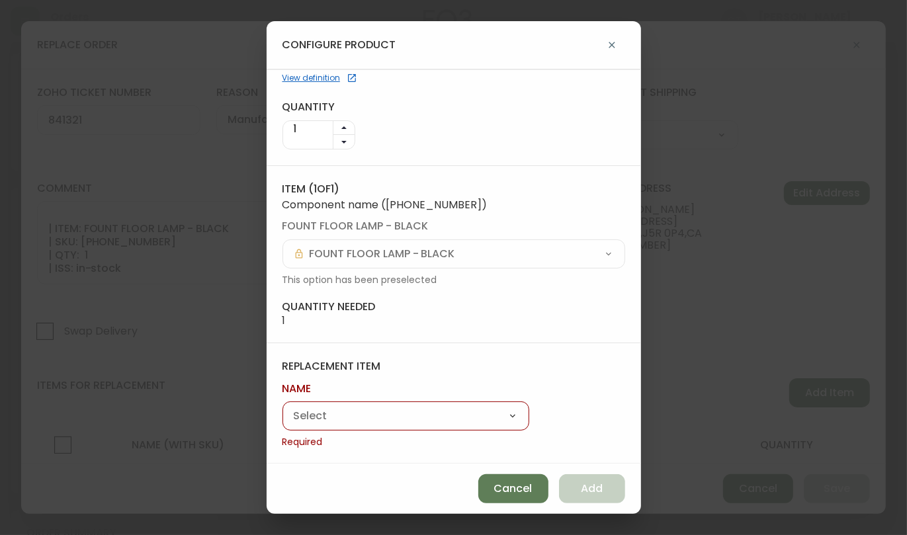
click at [423, 404] on div "Fount Floor Lamp" at bounding box center [406, 416] width 247 height 29
click at [412, 413] on select "Fount Floor Lamp" at bounding box center [406, 417] width 247 height 20
select select "cmfhbw3v98xhl0198e1cnwtfn"
click at [283, 423] on select "Fount Floor Lamp" at bounding box center [406, 417] width 247 height 20
type input "Fount Floor Lamp"
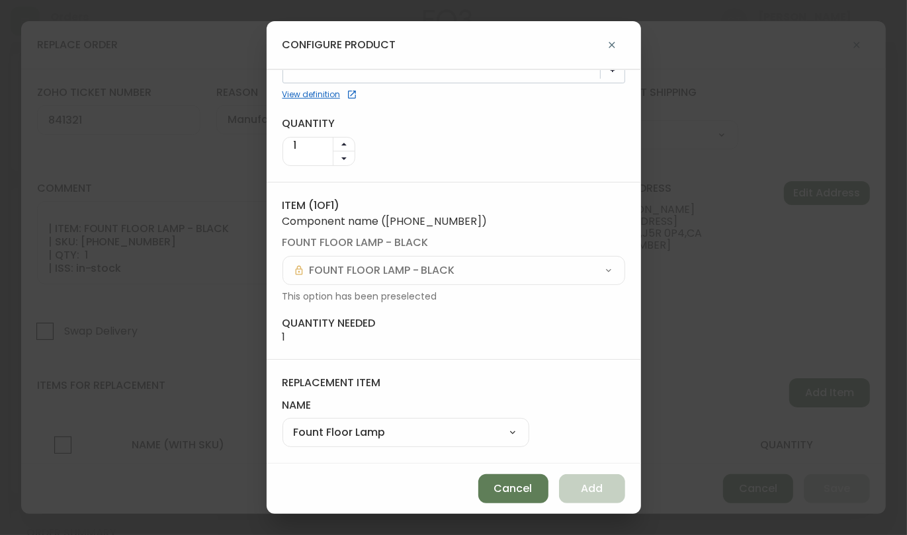
scroll to position [54, 0]
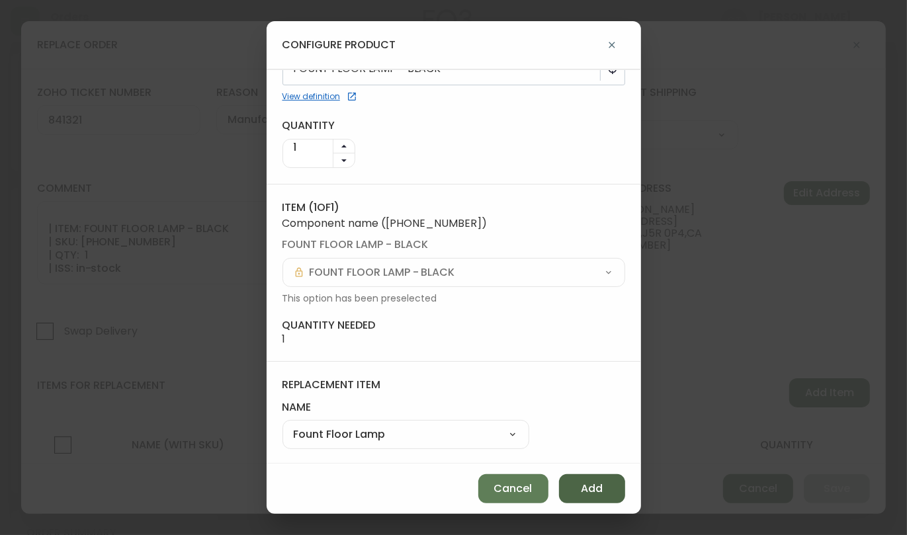
click at [577, 484] on button "Add" at bounding box center [592, 488] width 66 height 29
select select
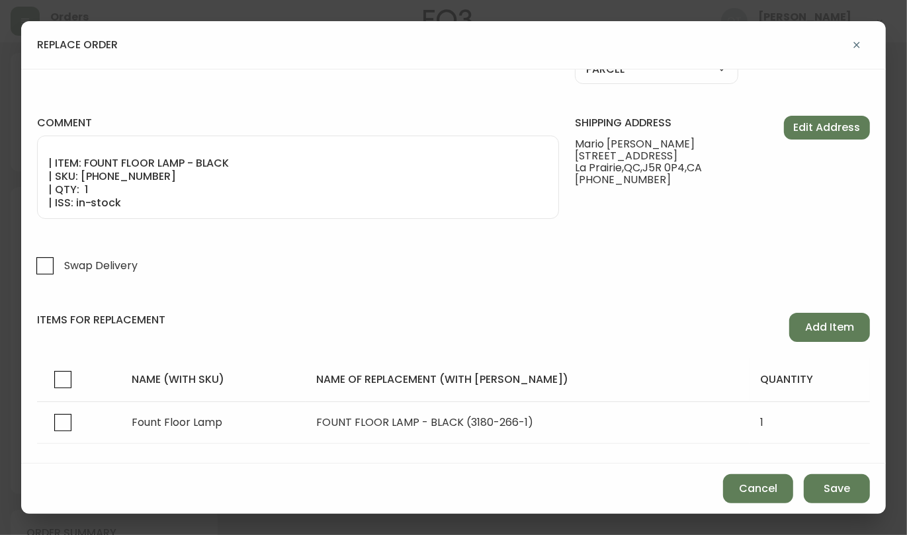
scroll to position [92, 0]
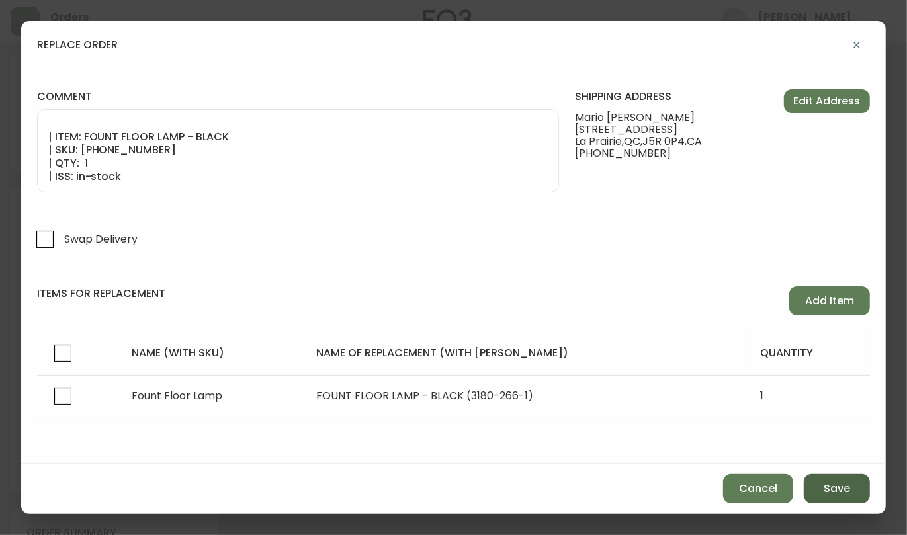
click at [844, 491] on span "Save" at bounding box center [837, 489] width 26 height 15
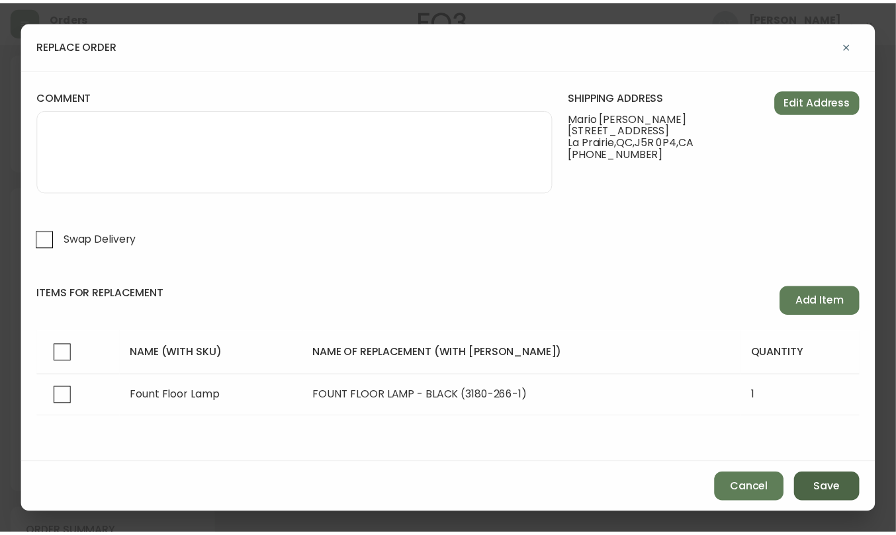
scroll to position [50, 0]
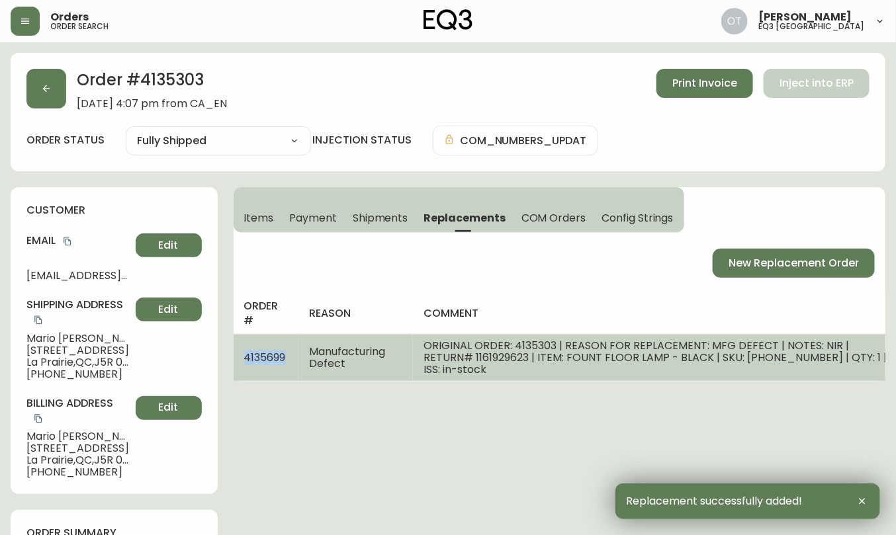
drag, startPoint x: 246, startPoint y: 349, endPoint x: 286, endPoint y: 349, distance: 39.7
click at [286, 350] on span "4135699" at bounding box center [265, 357] width 42 height 15
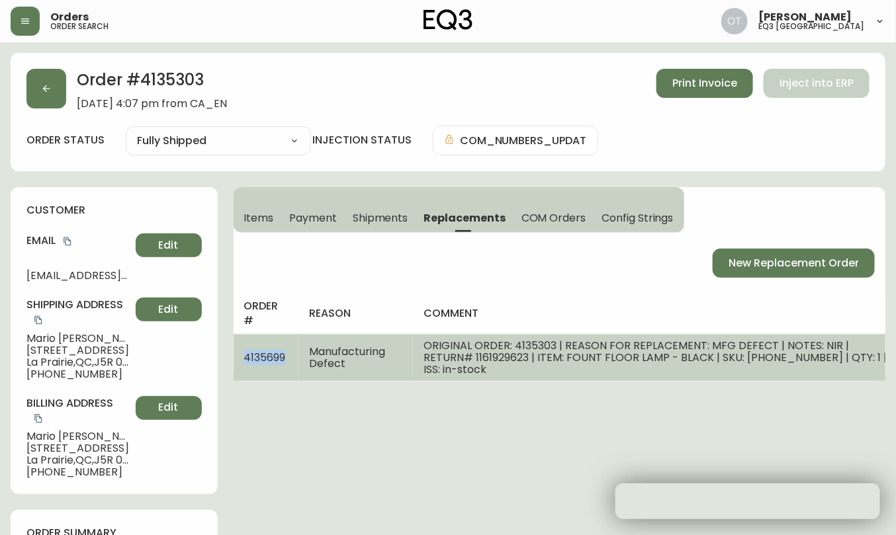
copy span "4135699"
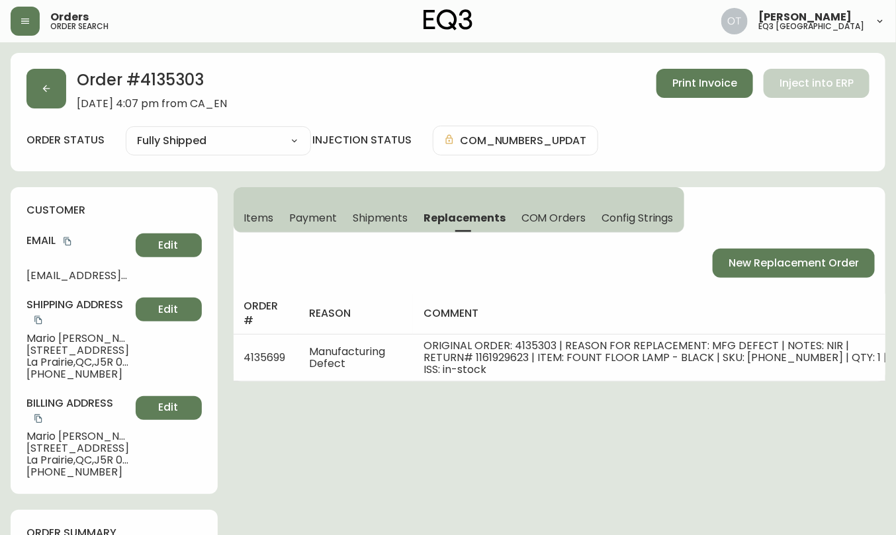
click at [107, 214] on h4 "customer" at bounding box center [113, 210] width 175 height 15
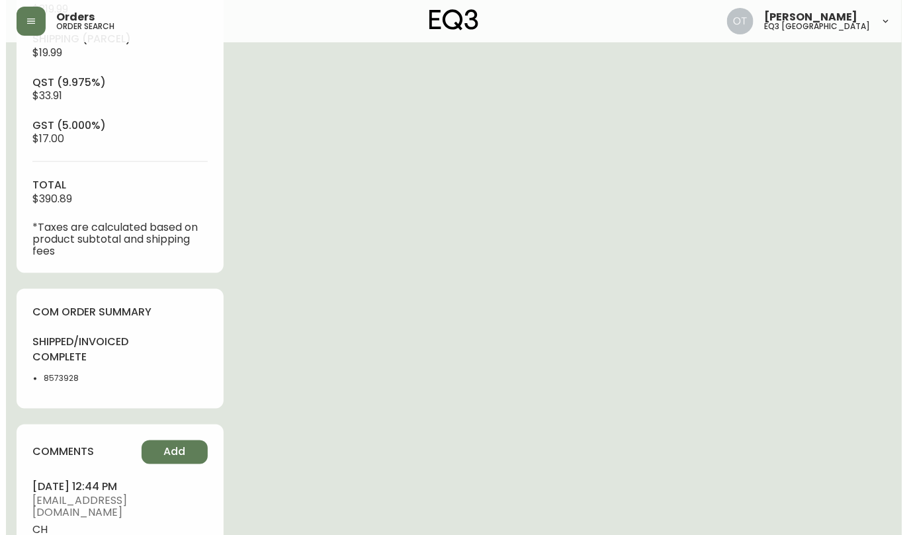
scroll to position [725, 0]
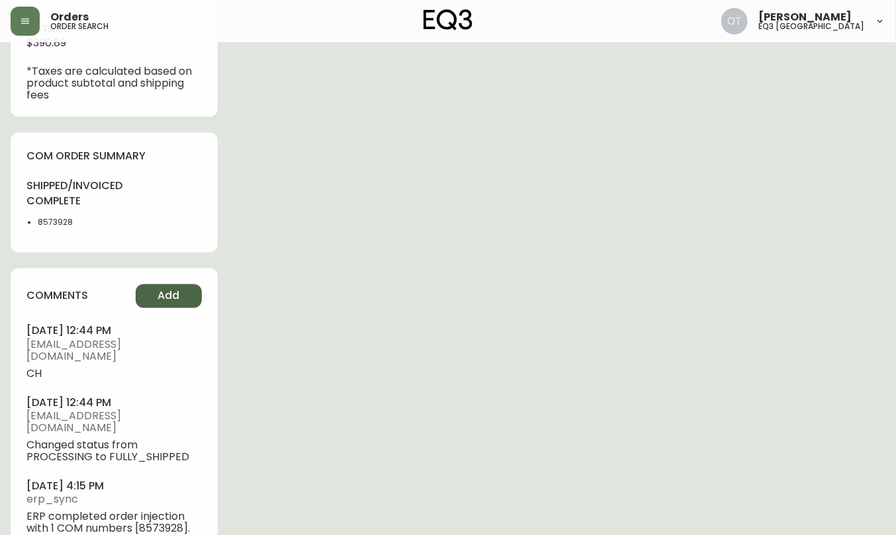
click at [172, 289] on span "Add" at bounding box center [168, 296] width 22 height 15
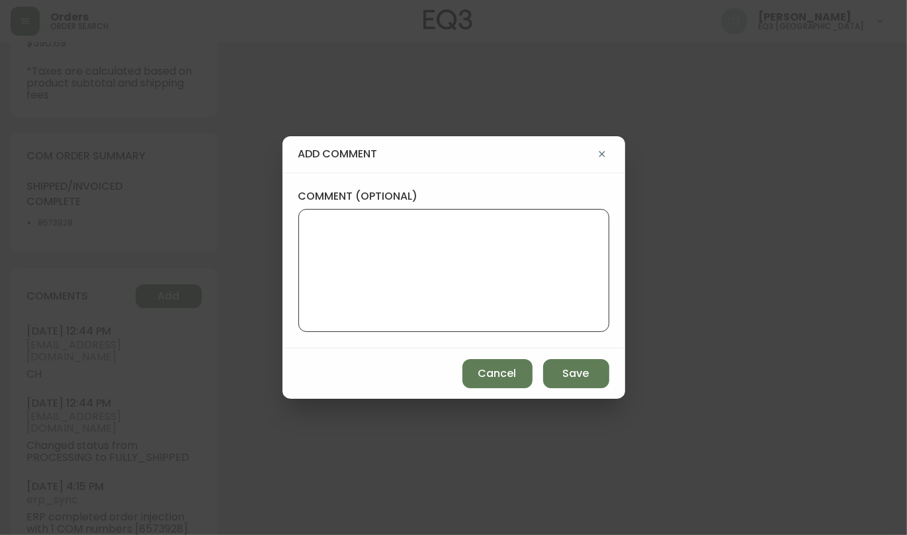
click at [464, 256] on textarea "comment (optional)" at bounding box center [454, 271] width 288 height 106
paste textarea "TICKET #841321 REPLACEMENT PO: 4135699 *COM will be available in AS400 and in t…"
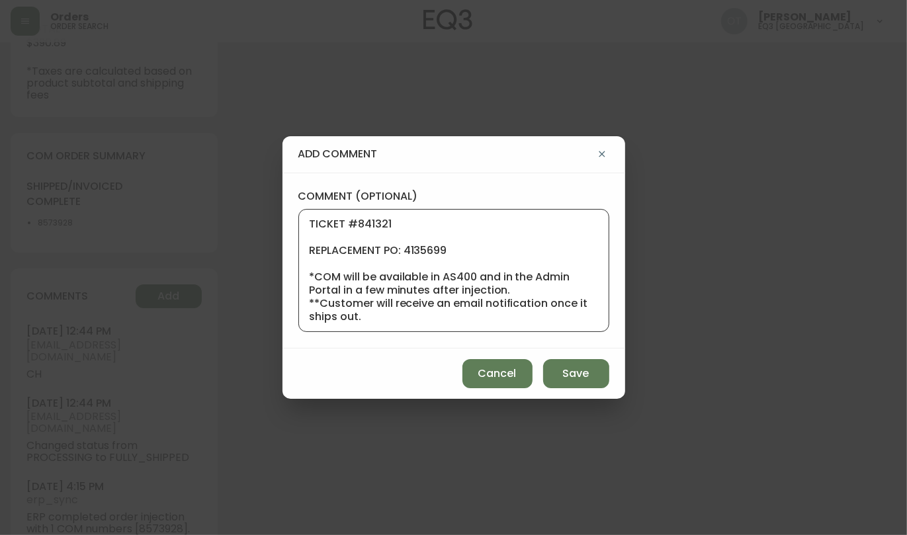
scroll to position [159, 0]
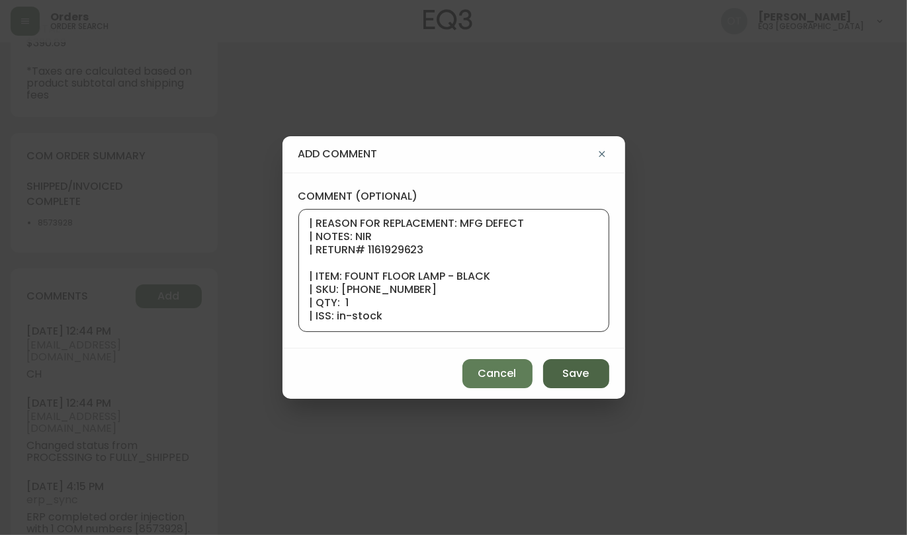
type textarea "TICKET #841321 REPLACEMENT PO: 4135699 *COM will be available in AS400 and in t…"
click at [557, 372] on button "Save" at bounding box center [576, 373] width 66 height 29
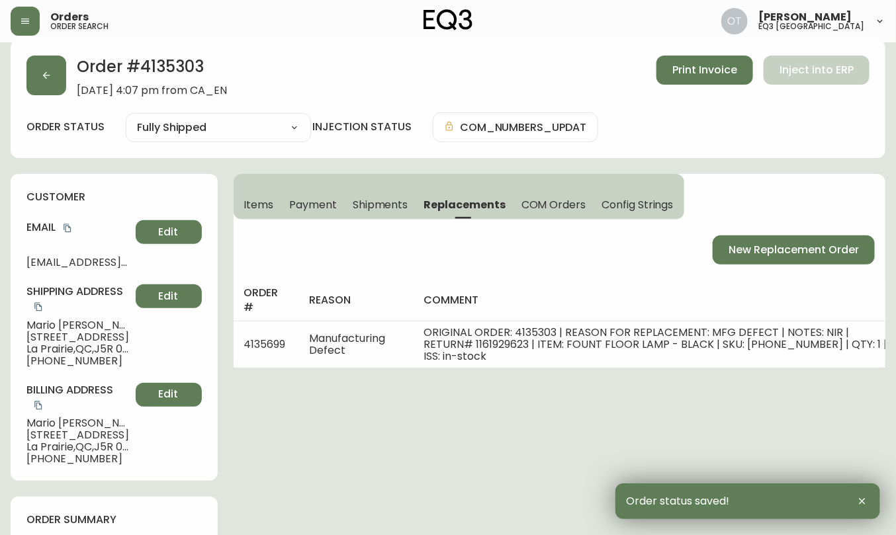
scroll to position [0, 0]
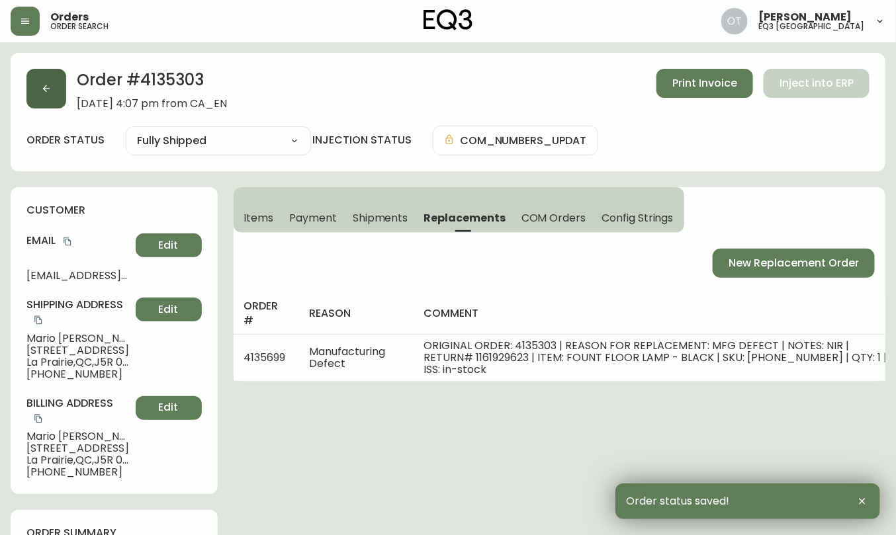
click at [48, 95] on button "button" at bounding box center [46, 89] width 40 height 40
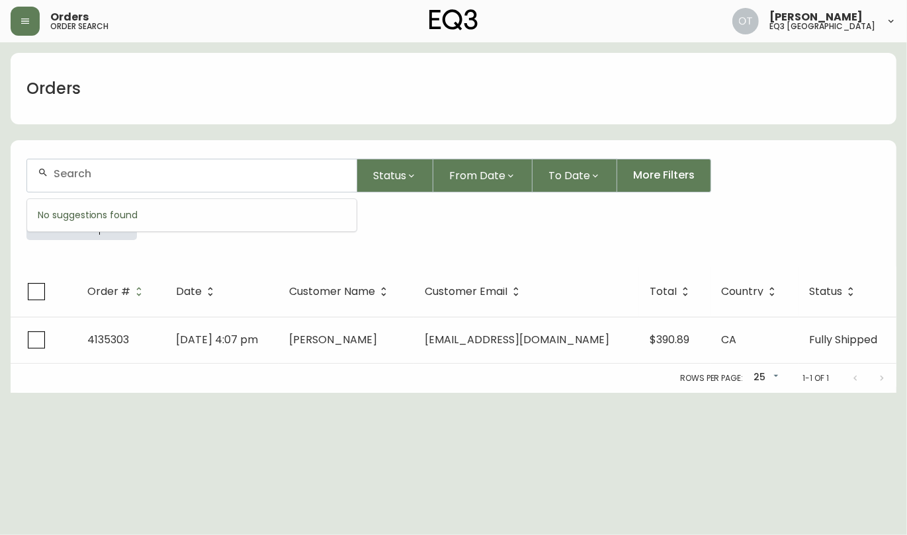
click at [99, 175] on input "text" at bounding box center [200, 173] width 292 height 13
paste input "4129855"
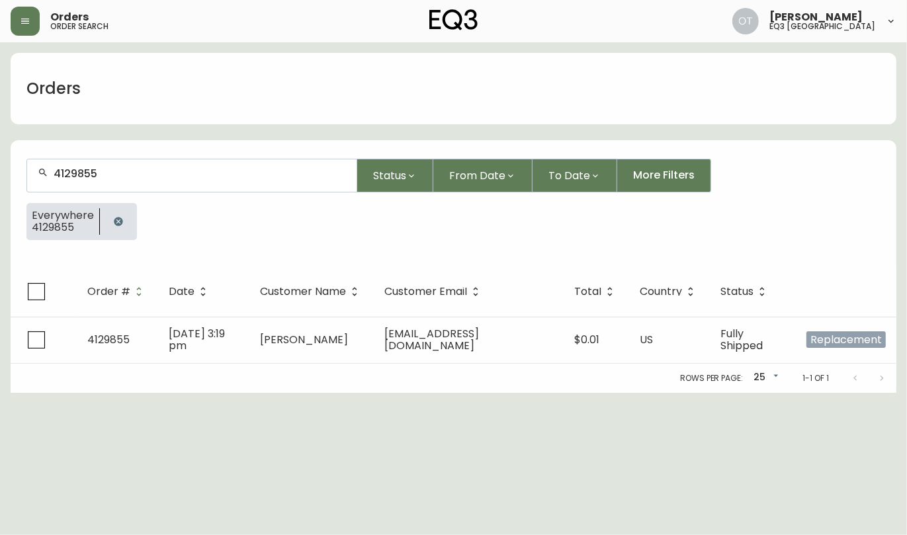
type input "4129855"
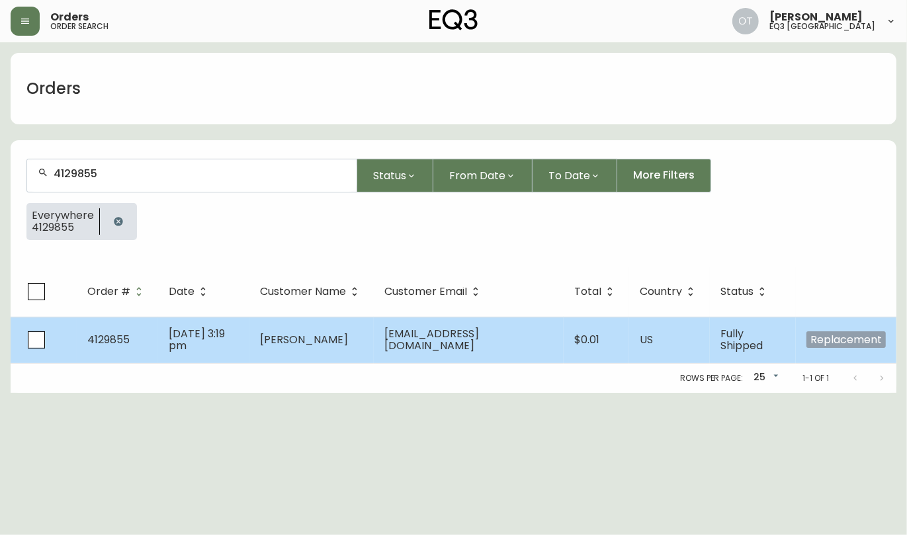
click at [93, 316] on table "Order # Date Customer Name Customer Email Total Country Status 4129855 [DATE] 3…" at bounding box center [454, 315] width 886 height 97
click at [128, 341] on span "4129855" at bounding box center [108, 339] width 42 height 15
click at [193, 348] on td "[DATE] 3:19 pm" at bounding box center [203, 340] width 91 height 46
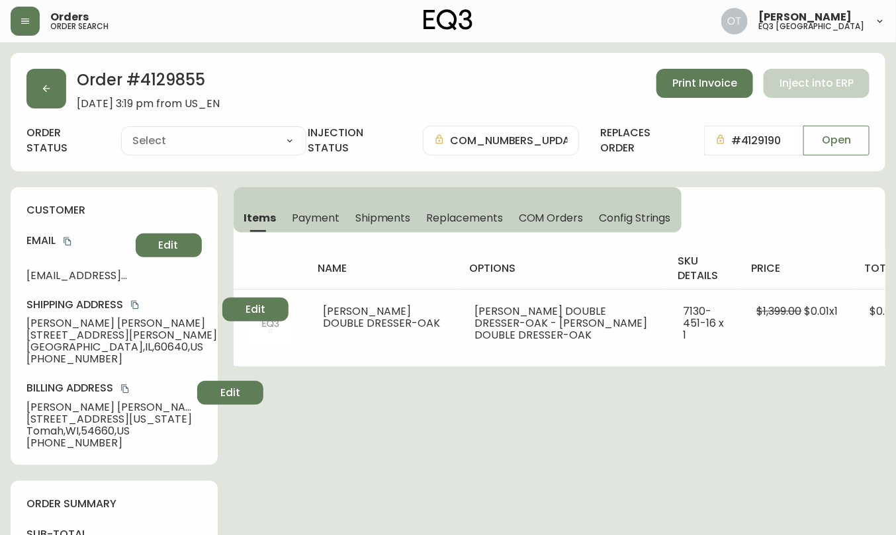
type input "Fully Shipped"
select select "FULLY_SHIPPED"
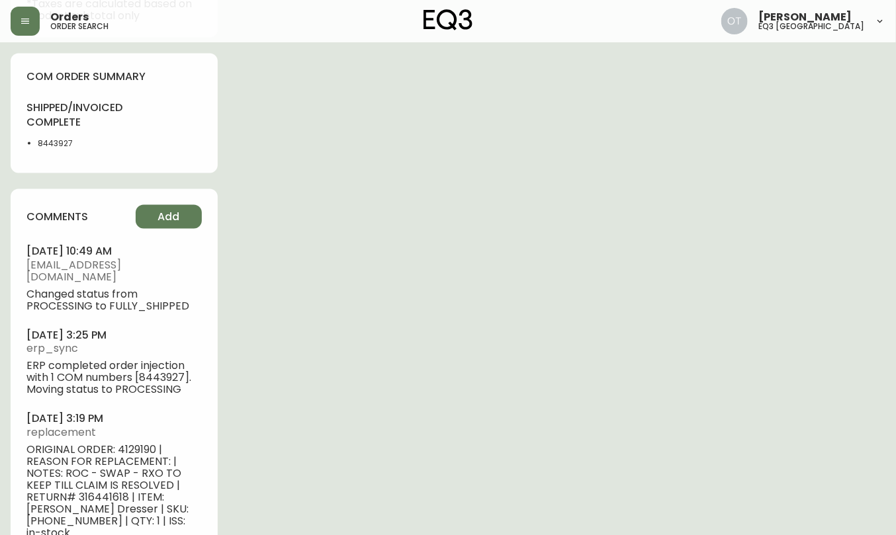
scroll to position [711, 0]
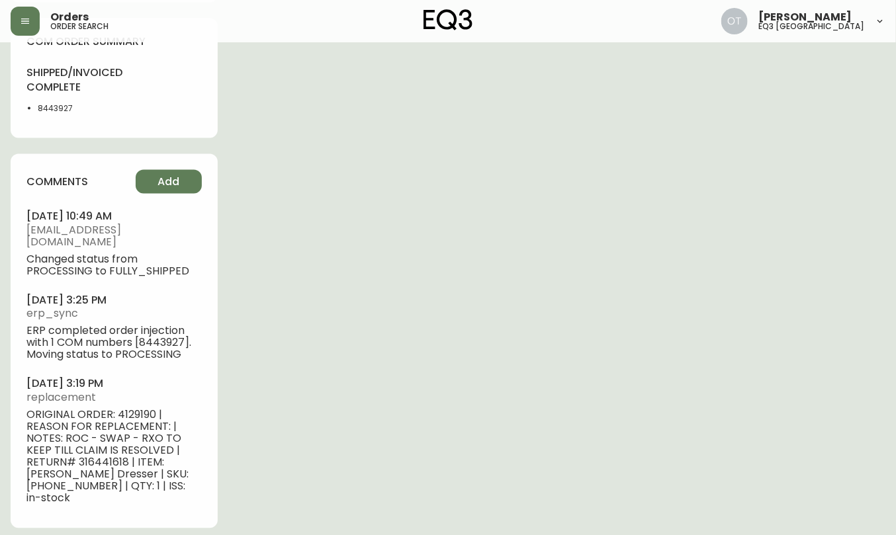
click at [126, 419] on span "ORIGINAL ORDER: 4129190 | REASON FOR REPLACEMENT: | NOTES: ROC - SWAP - RXO TO …" at bounding box center [113, 457] width 175 height 95
copy span "4129190"
